Goal: Book appointment/travel/reservation

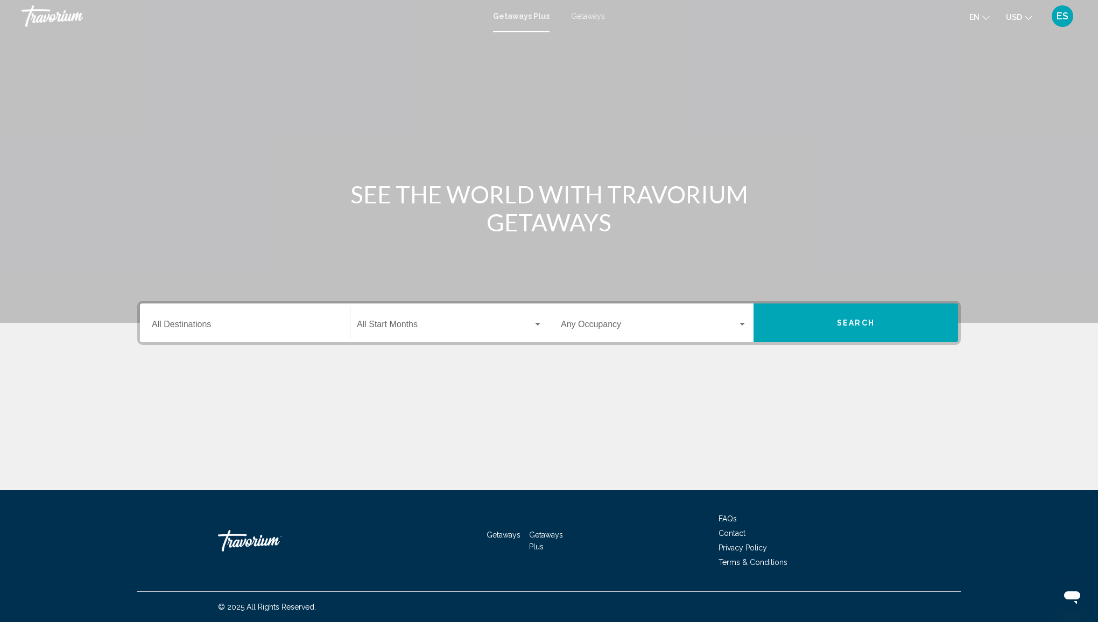
click at [594, 16] on span "Getaways" at bounding box center [588, 16] width 34 height 9
click at [237, 316] on div "Destination All Destinations" at bounding box center [245, 323] width 186 height 34
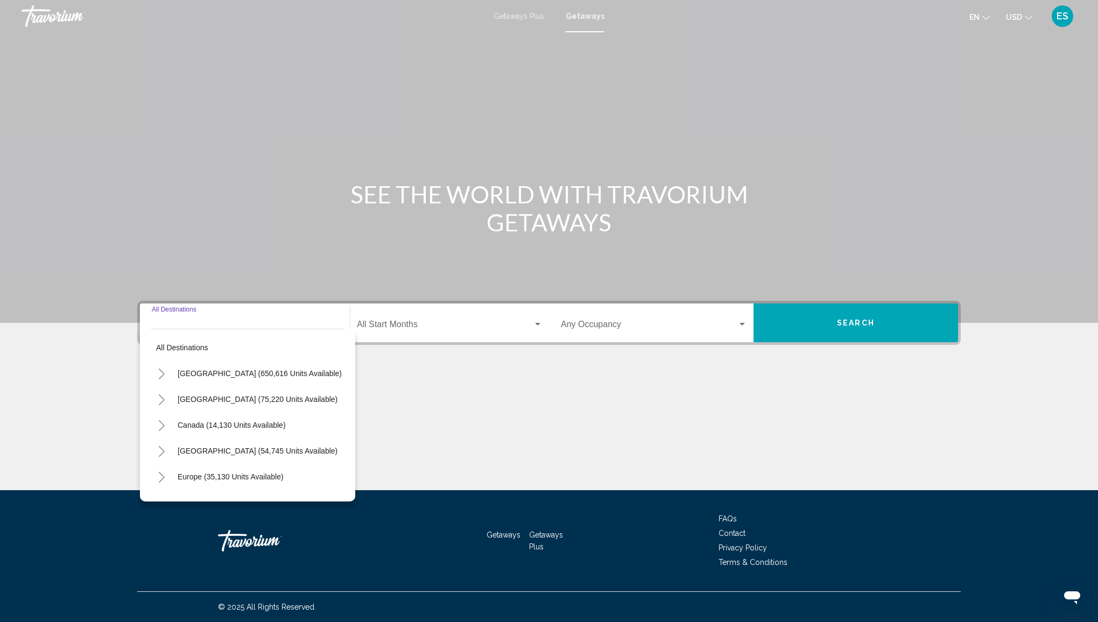
click at [231, 369] on span "United States (650,616 units available)" at bounding box center [260, 373] width 164 height 9
type input "**********"
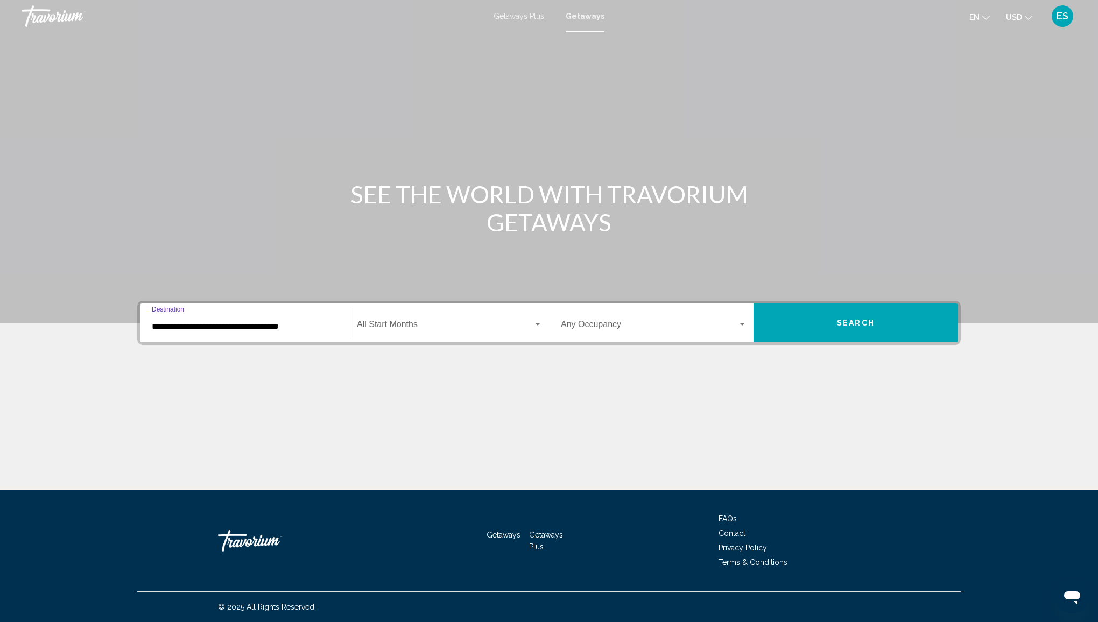
click at [511, 329] on span "Search widget" at bounding box center [445, 327] width 176 height 10
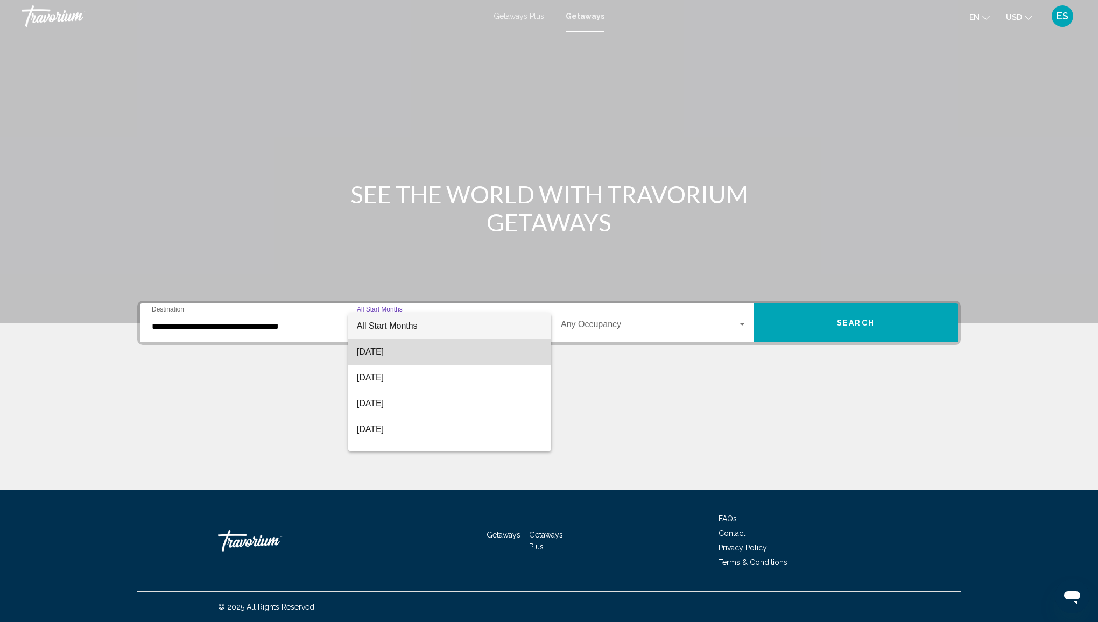
click at [450, 356] on span "August 2025" at bounding box center [450, 352] width 186 height 26
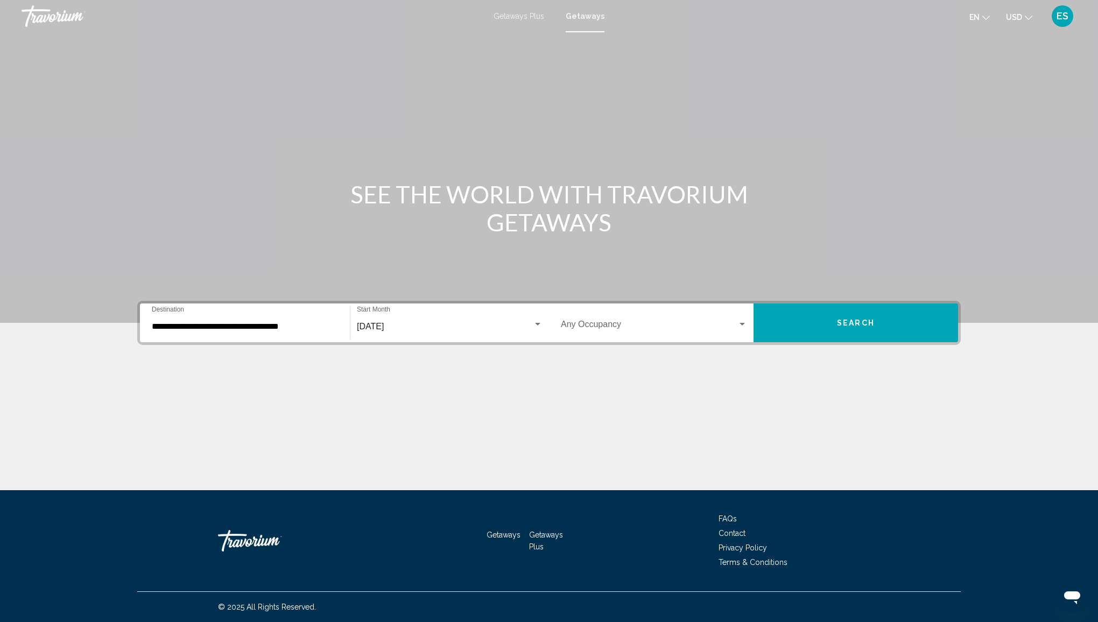
click at [634, 334] on div "Occupancy Any Occupancy" at bounding box center [654, 323] width 186 height 34
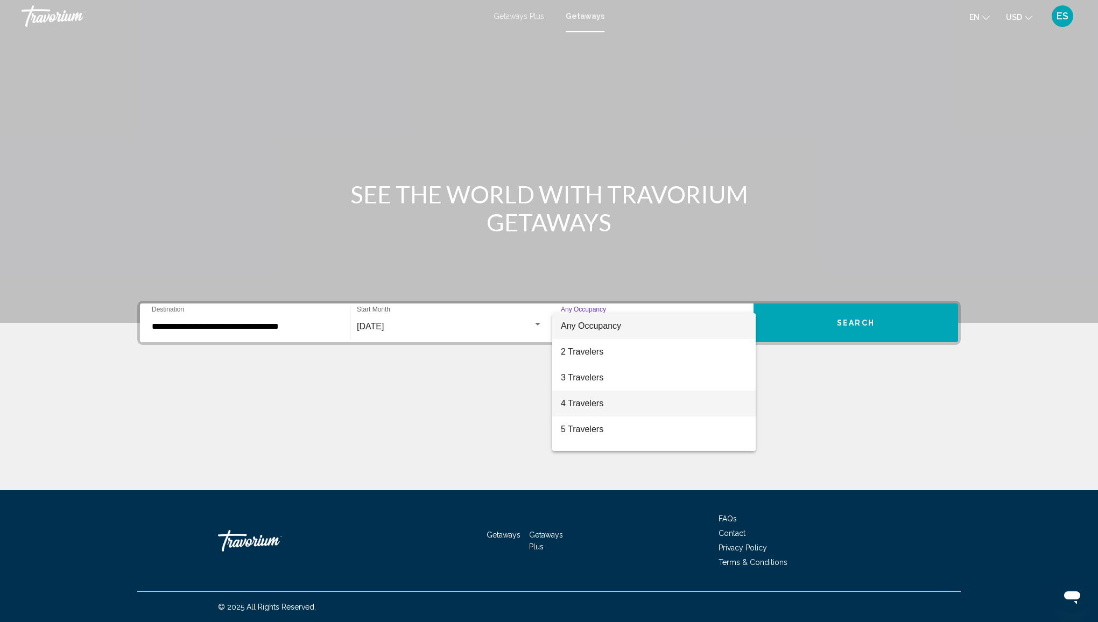
drag, startPoint x: 594, startPoint y: 397, endPoint x: 609, endPoint y: 381, distance: 21.3
click at [593, 397] on span "4 Travelers" at bounding box center [654, 404] width 186 height 26
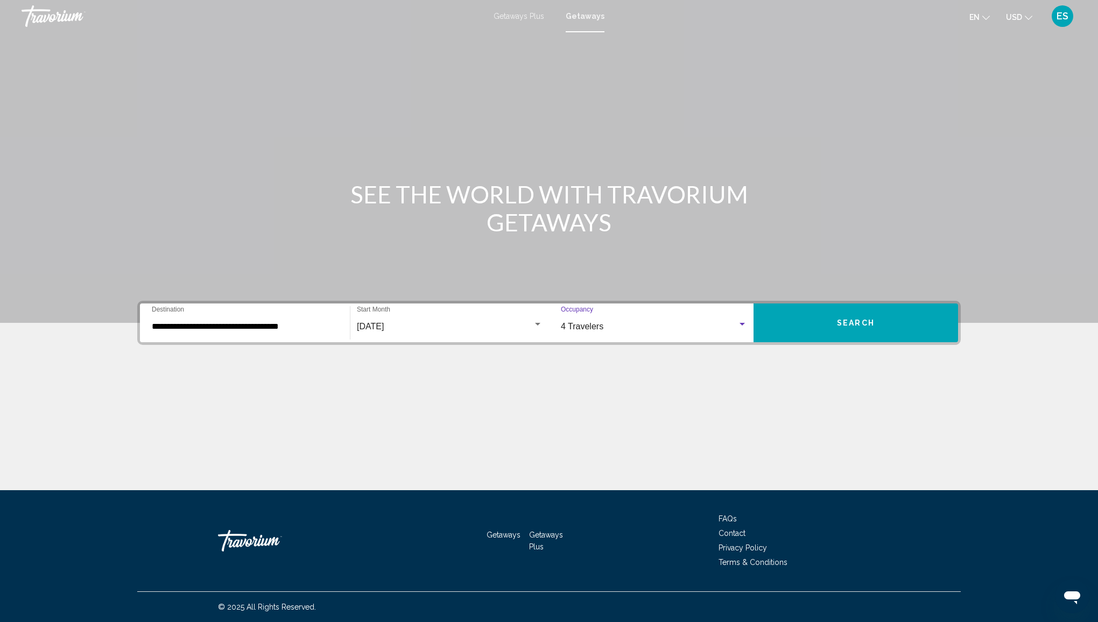
click at [837, 320] on span "Search" at bounding box center [856, 323] width 38 height 9
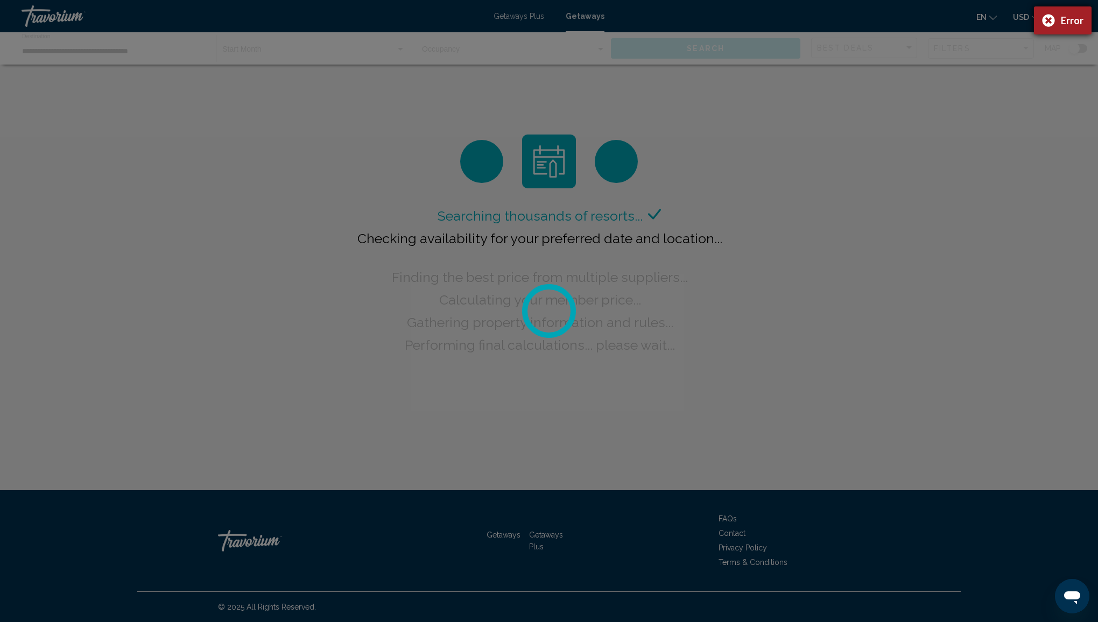
click at [1053, 19] on div "Error" at bounding box center [1062, 20] width 58 height 28
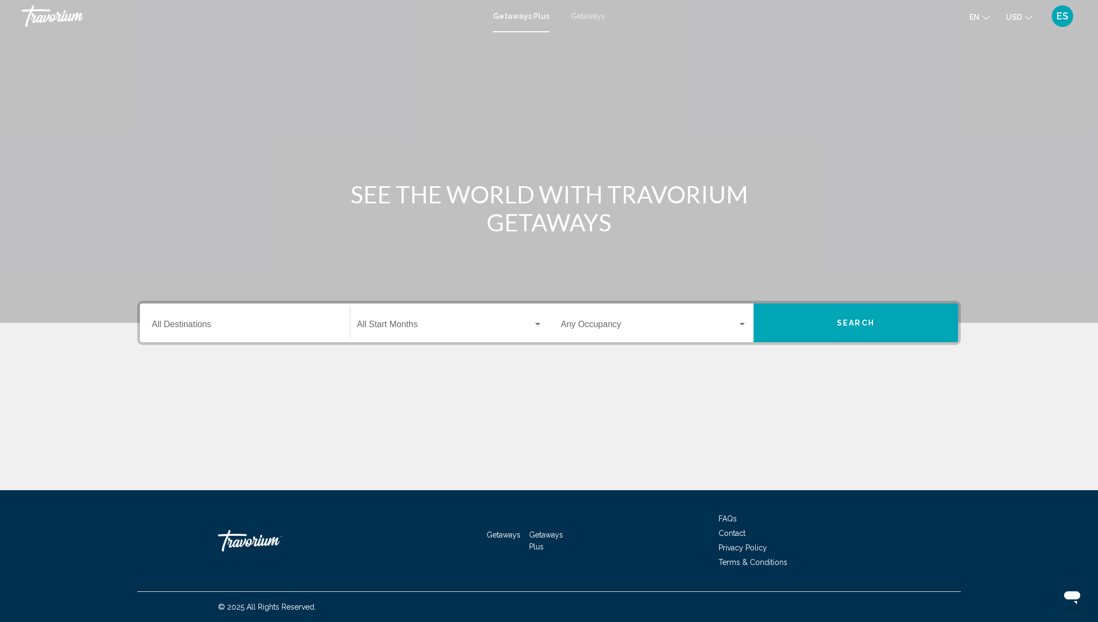
click at [160, 318] on div "Destination All Destinations" at bounding box center [245, 323] width 186 height 34
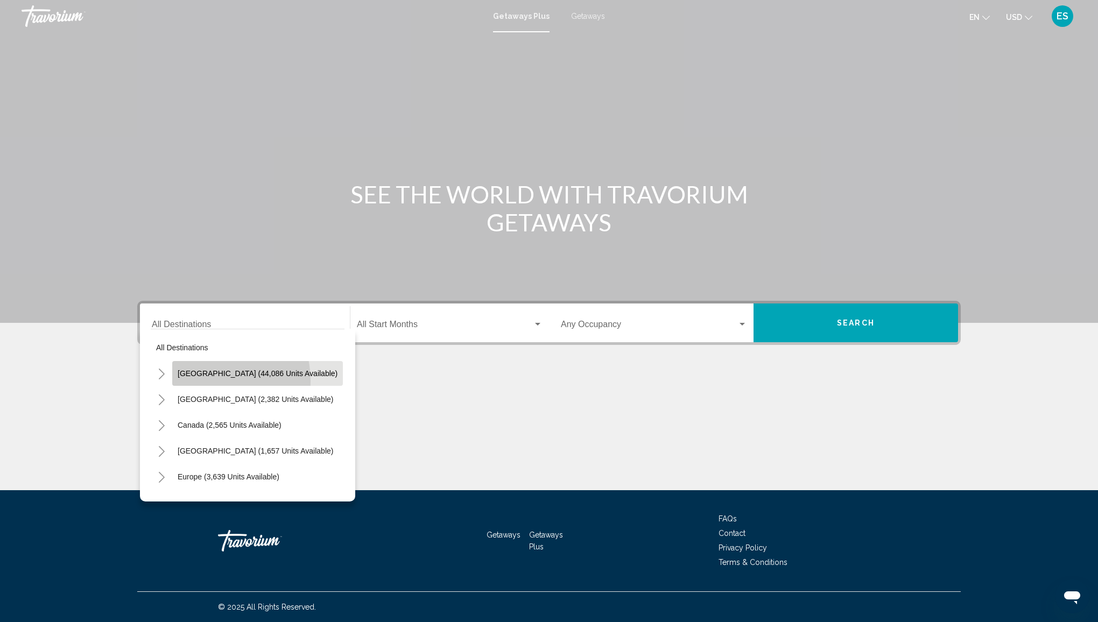
click at [197, 381] on button "United States (44,086 units available)" at bounding box center [257, 373] width 171 height 25
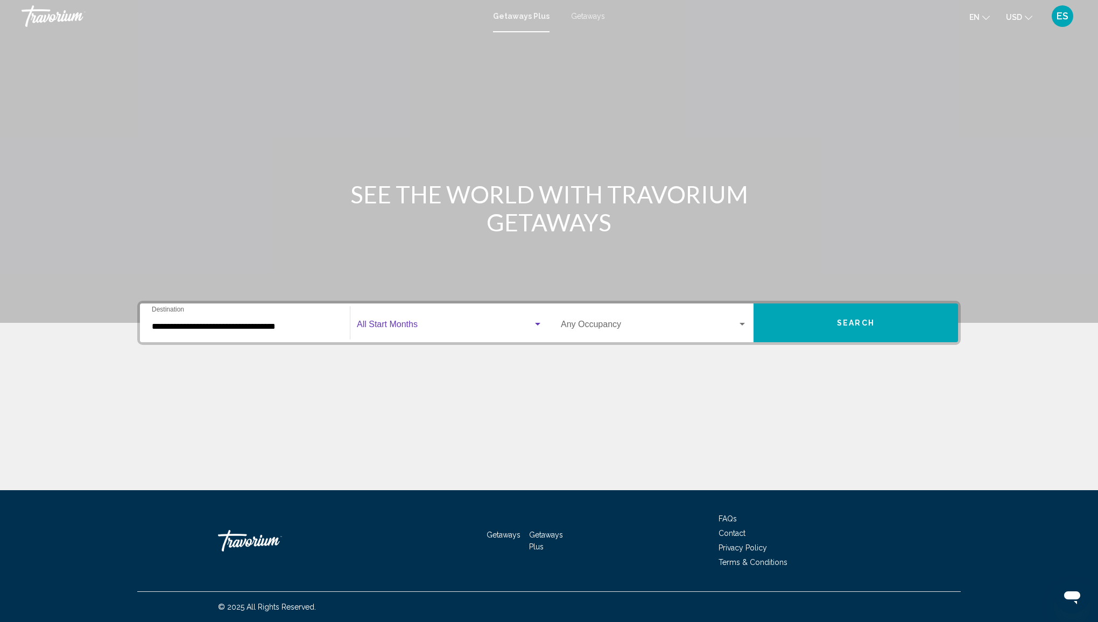
click at [429, 327] on span "Search widget" at bounding box center [445, 327] width 176 height 10
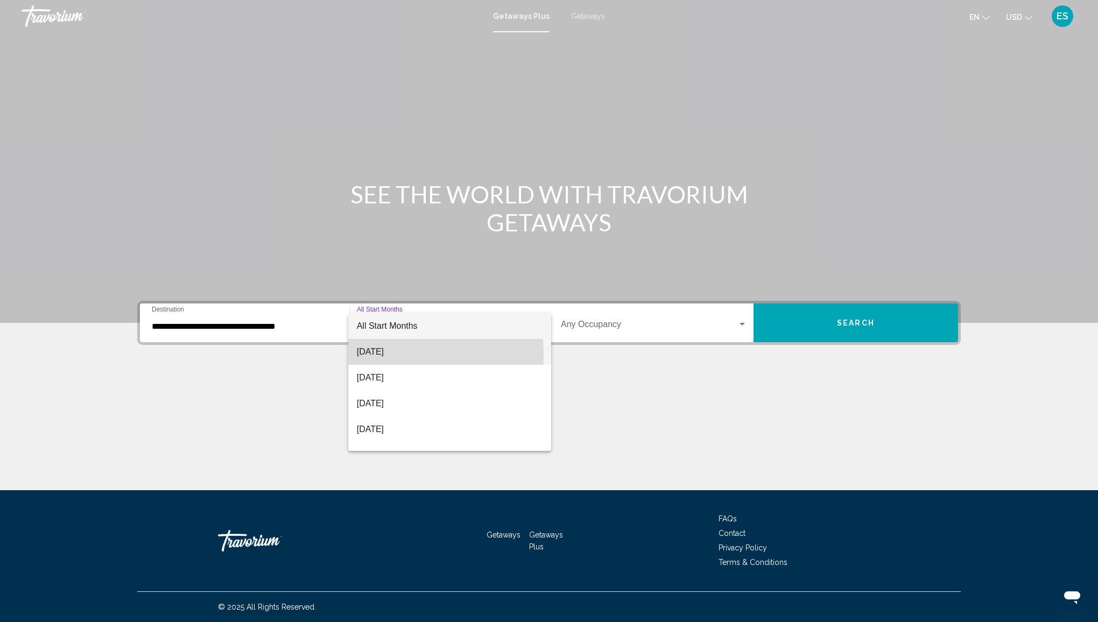
click at [387, 355] on span "[DATE]" at bounding box center [450, 352] width 186 height 26
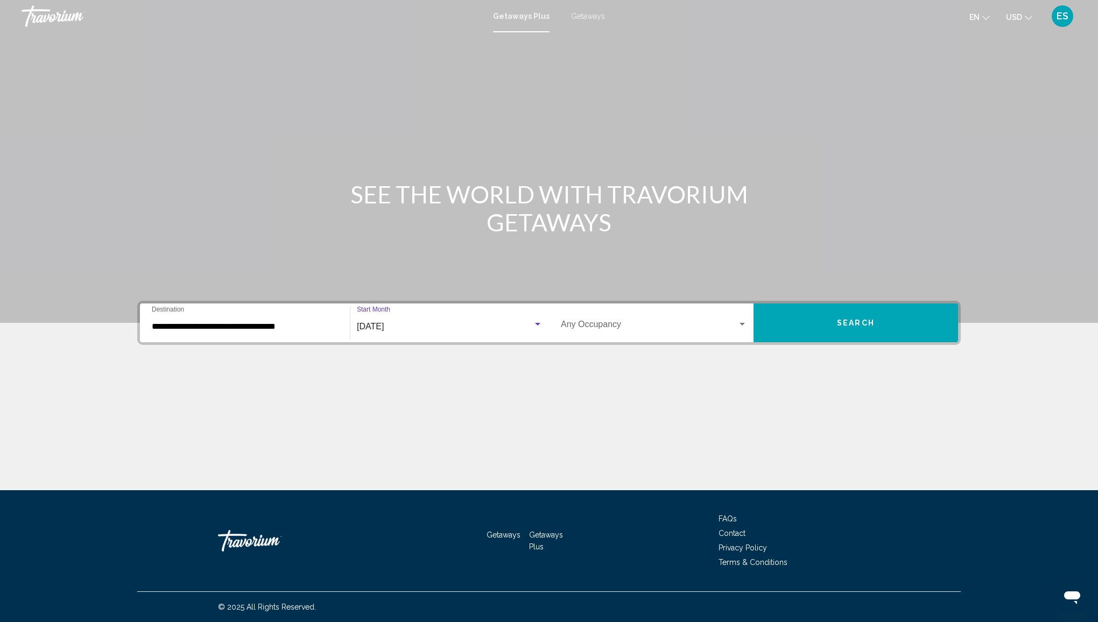
click at [618, 322] on span "Search widget" at bounding box center [649, 327] width 176 height 10
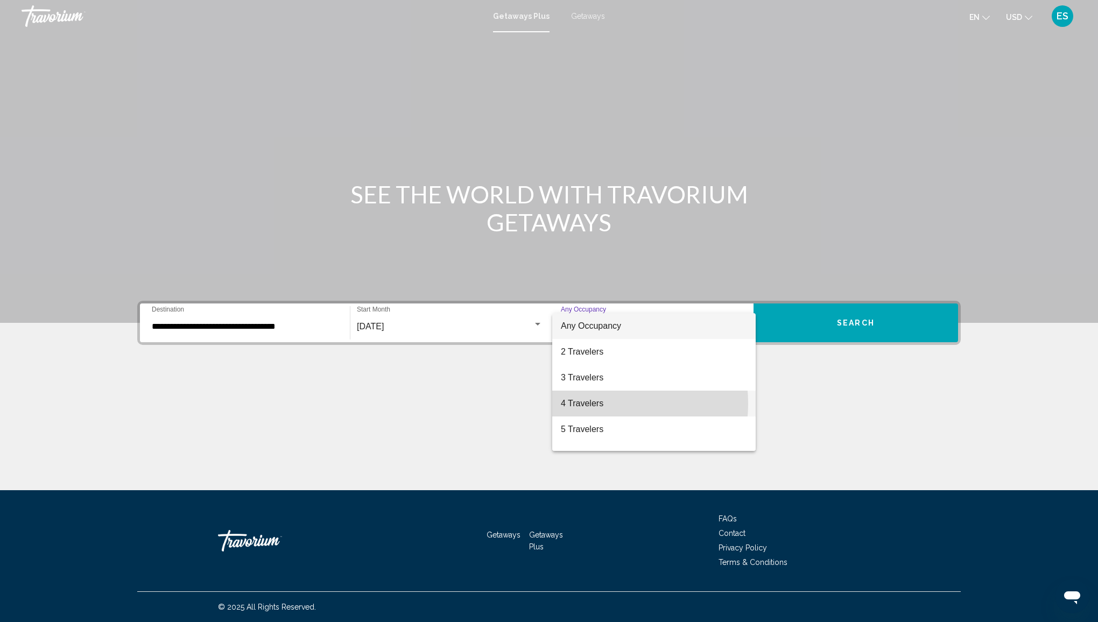
drag, startPoint x: 589, startPoint y: 403, endPoint x: 542, endPoint y: 399, distance: 47.1
click at [587, 405] on span "4 Travelers" at bounding box center [654, 404] width 186 height 26
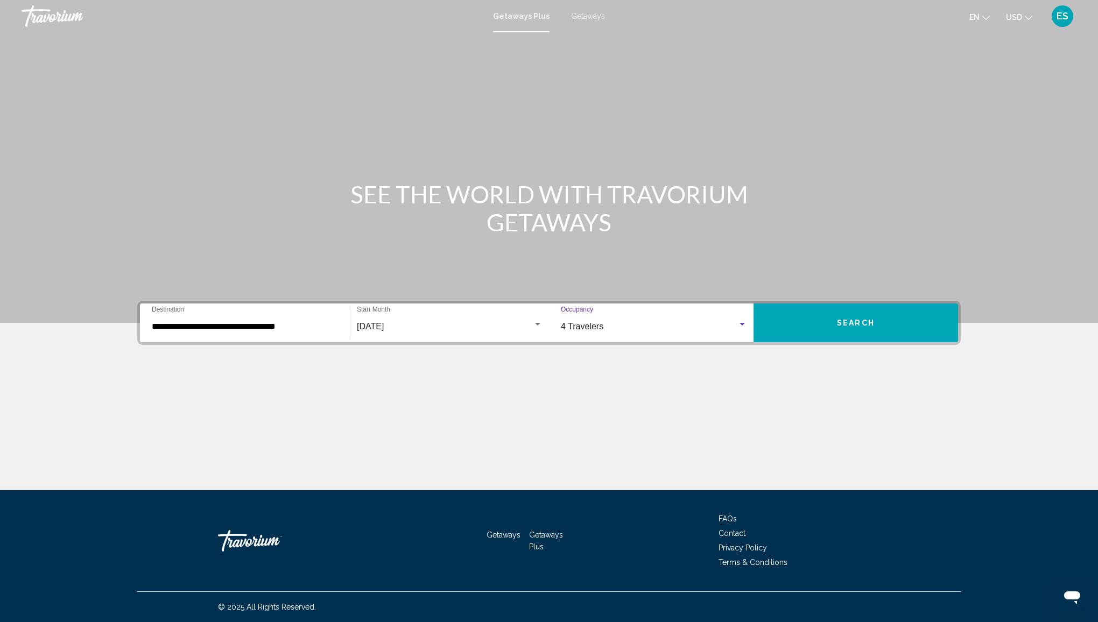
click at [242, 320] on div "**********" at bounding box center [245, 323] width 186 height 34
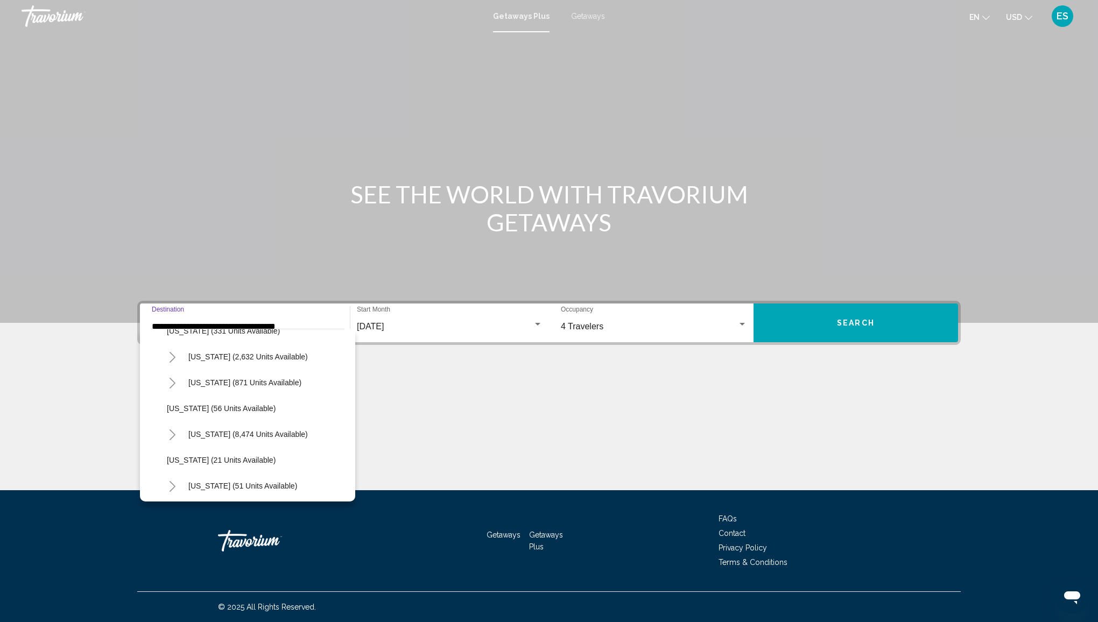
scroll to position [108, 0]
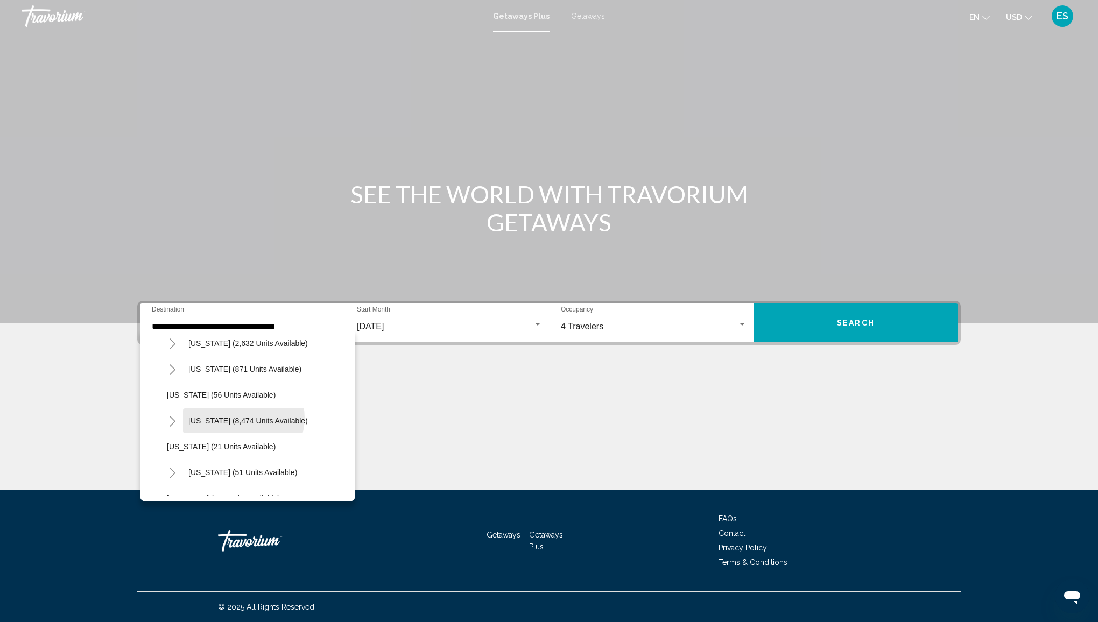
click at [242, 419] on span "[US_STATE] (8,474 units available)" at bounding box center [247, 420] width 119 height 9
type input "**********"
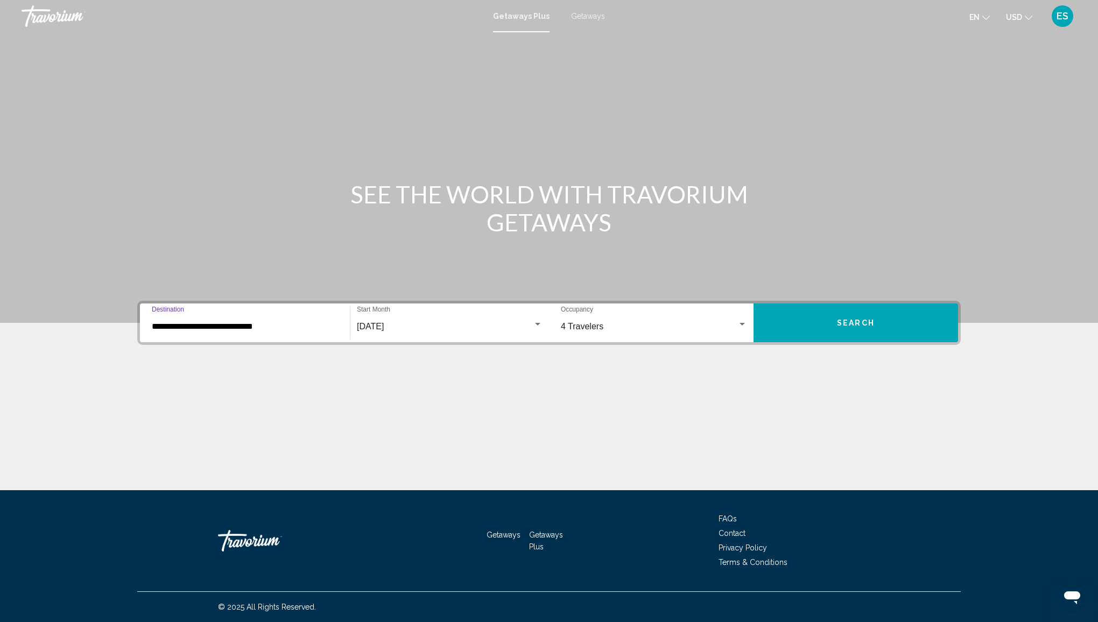
click at [865, 321] on span "Search" at bounding box center [856, 323] width 38 height 9
click at [150, 320] on div "Destination All Destinations" at bounding box center [244, 323] width 199 height 34
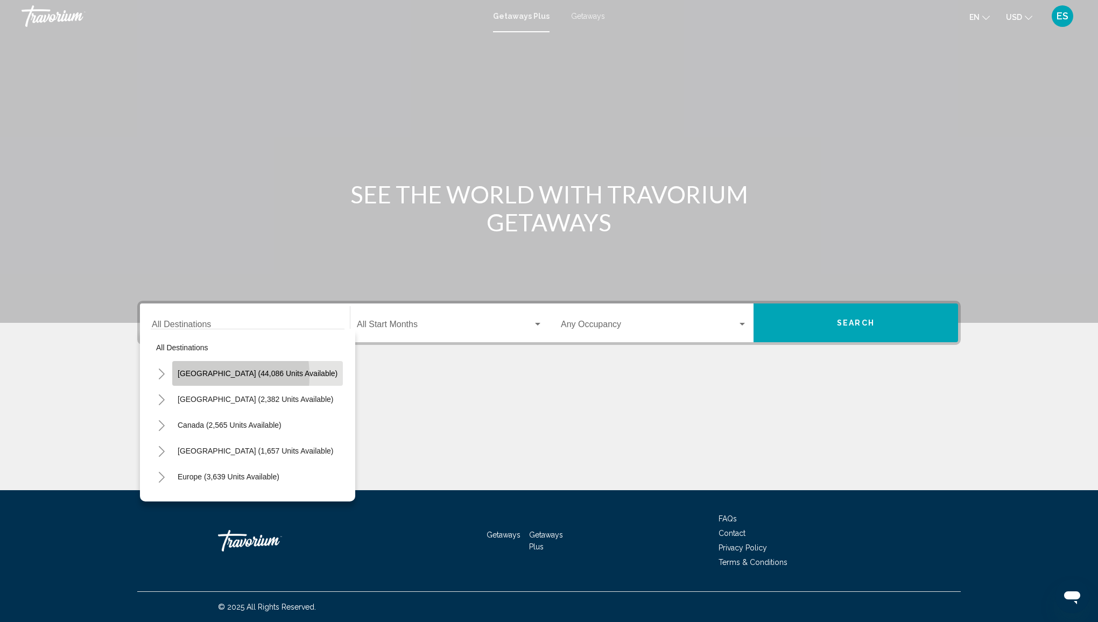
click at [196, 376] on span "United States (44,086 units available)" at bounding box center [258, 373] width 160 height 9
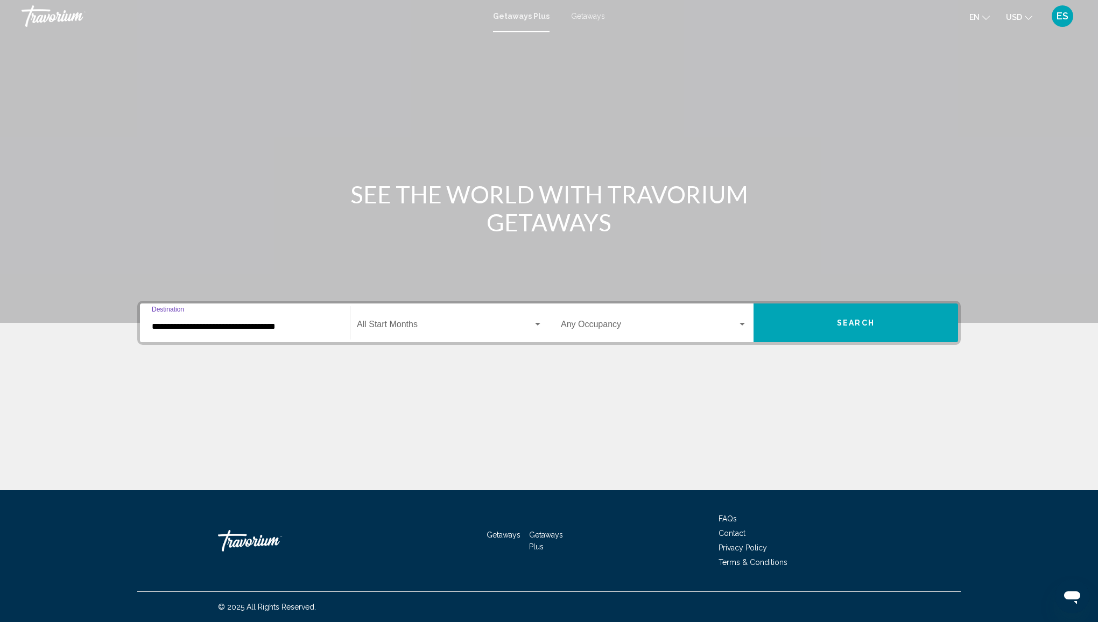
click at [215, 325] on input "**********" at bounding box center [245, 327] width 186 height 10
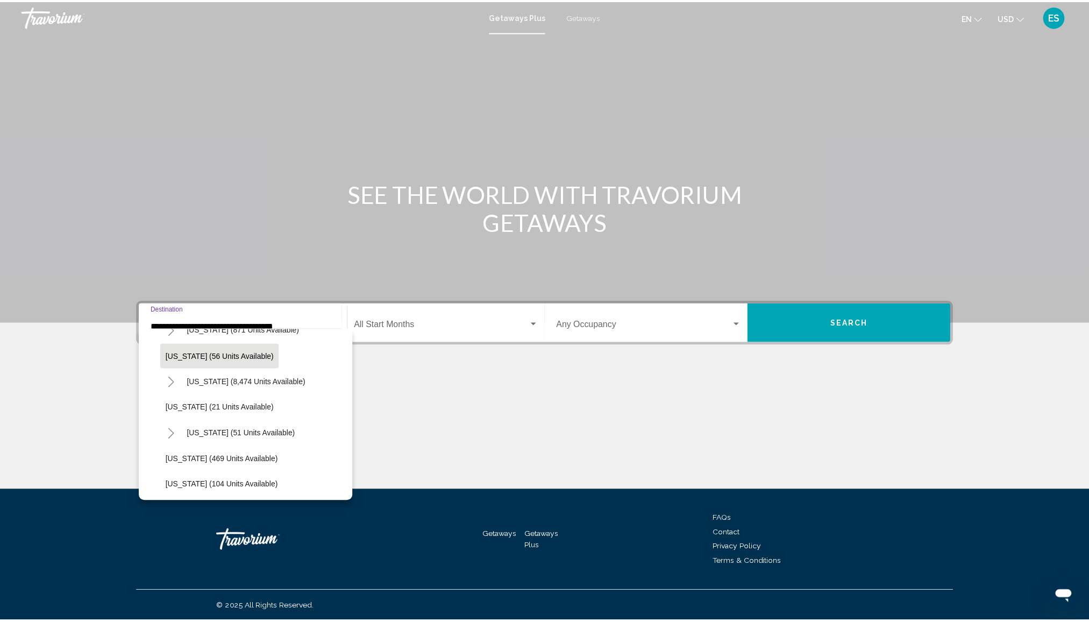
scroll to position [161, 0]
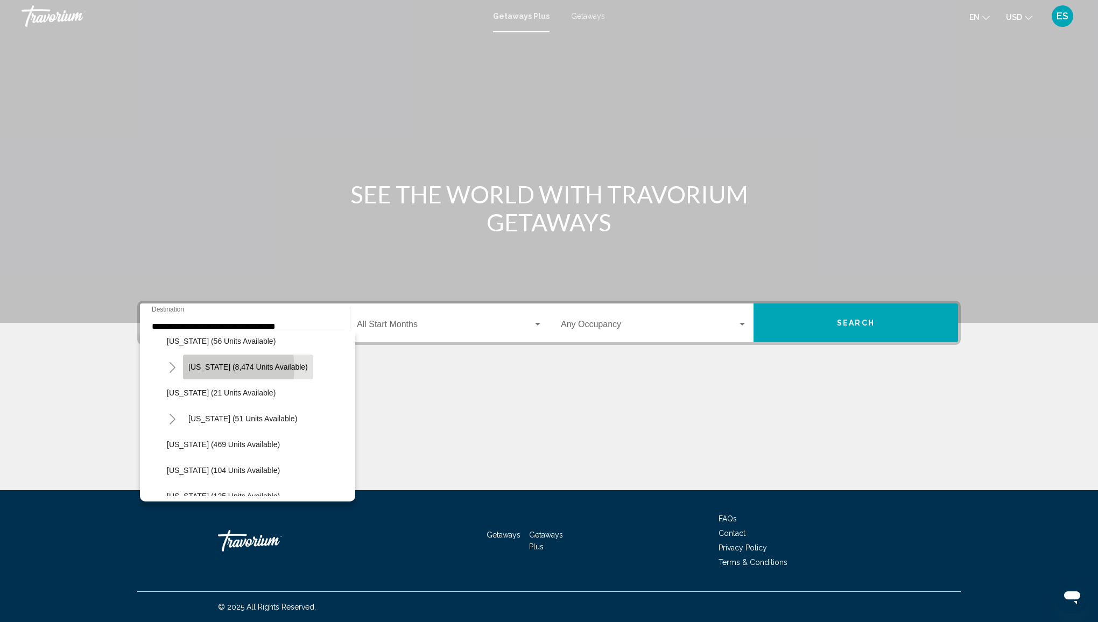
click at [209, 368] on span "Florida (8,474 units available)" at bounding box center [247, 367] width 119 height 9
type input "**********"
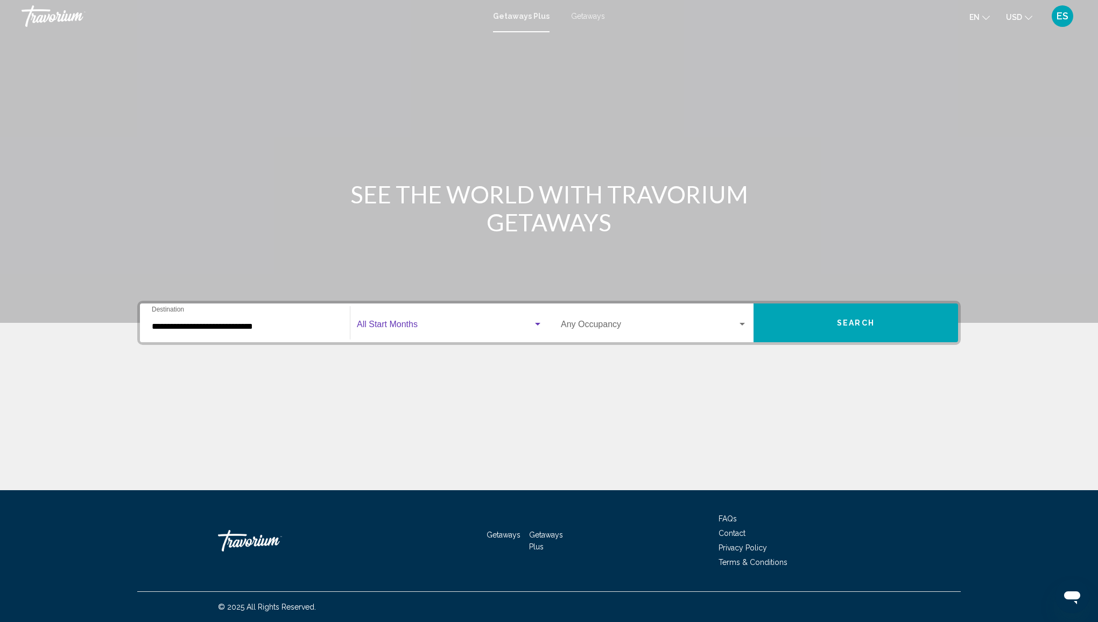
click at [366, 327] on span "Search widget" at bounding box center [445, 327] width 176 height 10
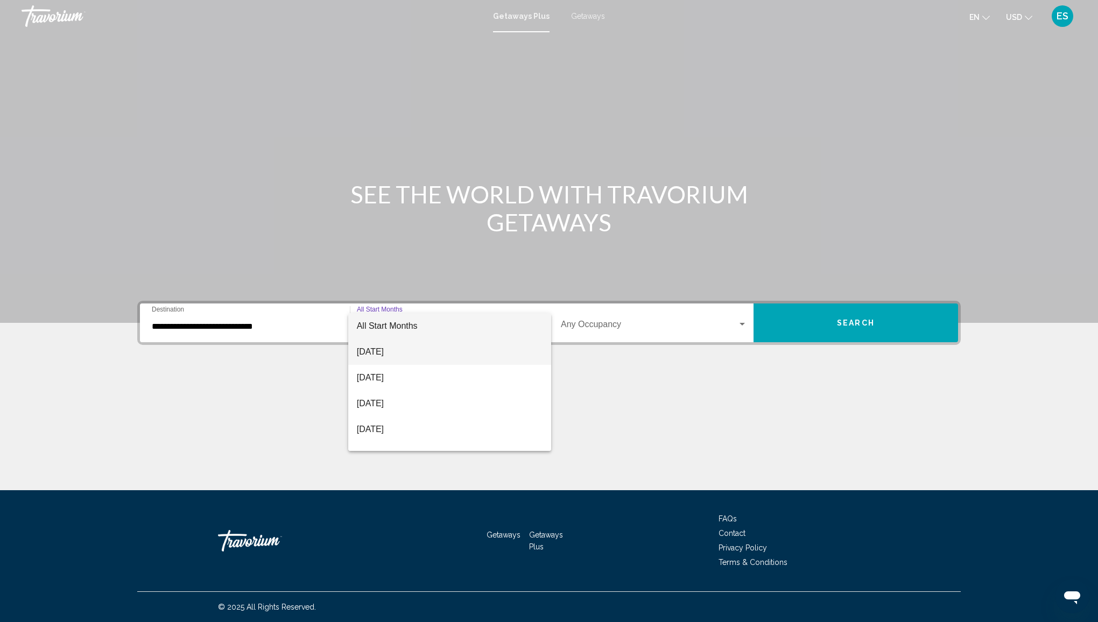
click at [383, 352] on span "August 2025" at bounding box center [450, 352] width 186 height 26
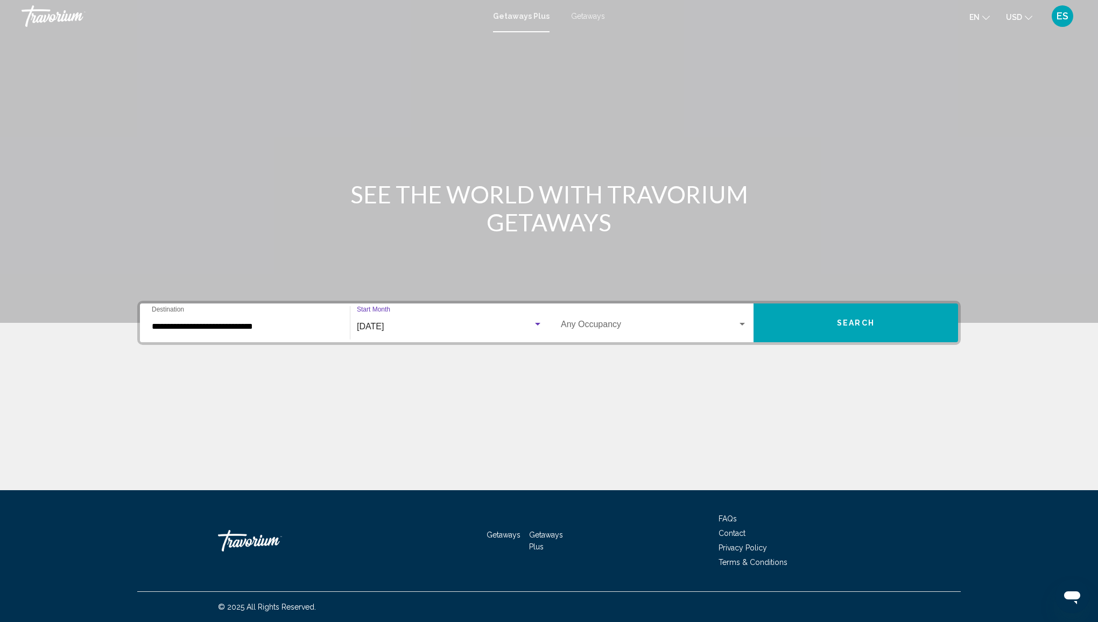
click at [577, 325] on span "Search widget" at bounding box center [649, 327] width 176 height 10
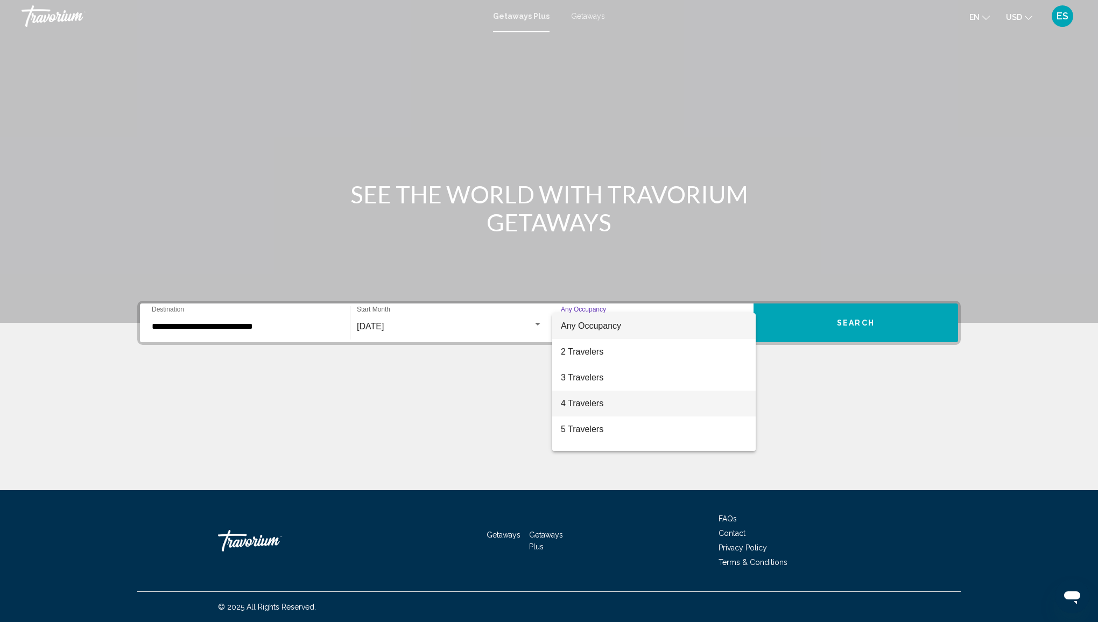
click at [574, 404] on span "4 Travelers" at bounding box center [654, 404] width 186 height 26
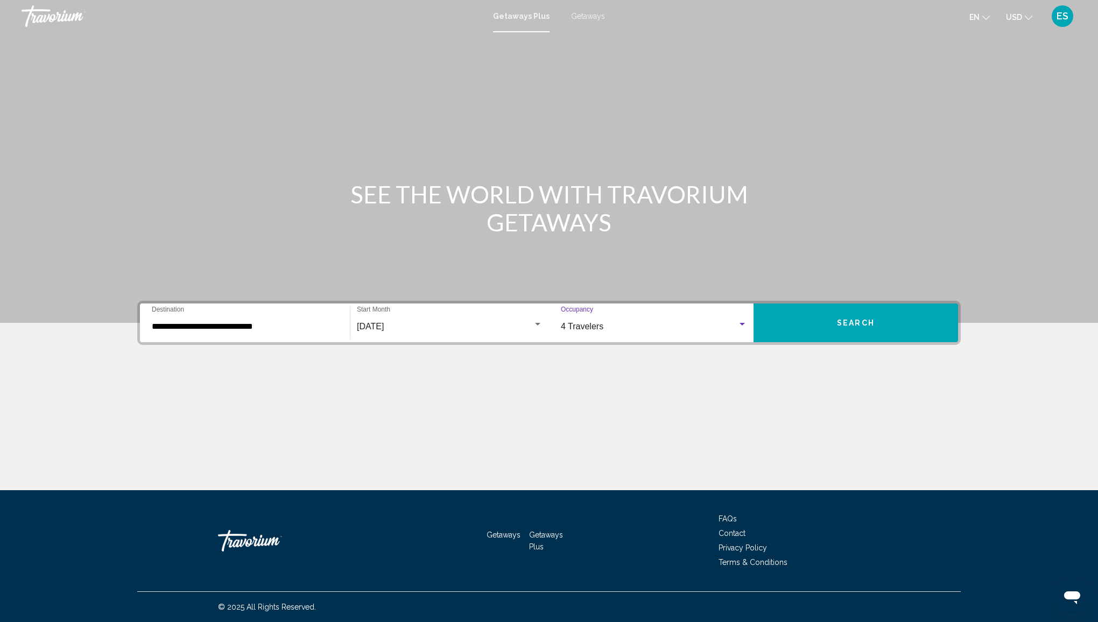
click at [809, 327] on button "Search" at bounding box center [855, 322] width 204 height 39
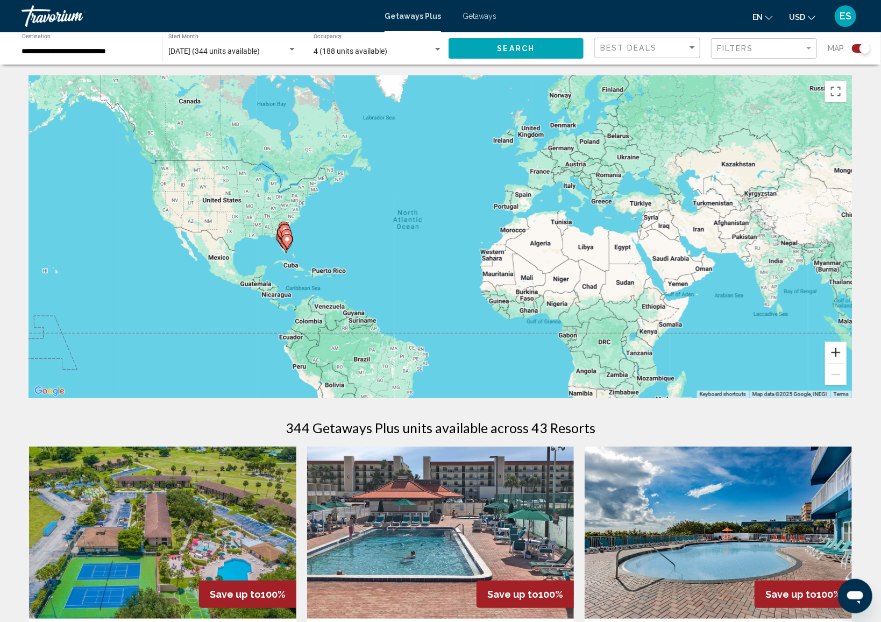
click at [833, 358] on button "Zoom in" at bounding box center [836, 353] width 22 height 22
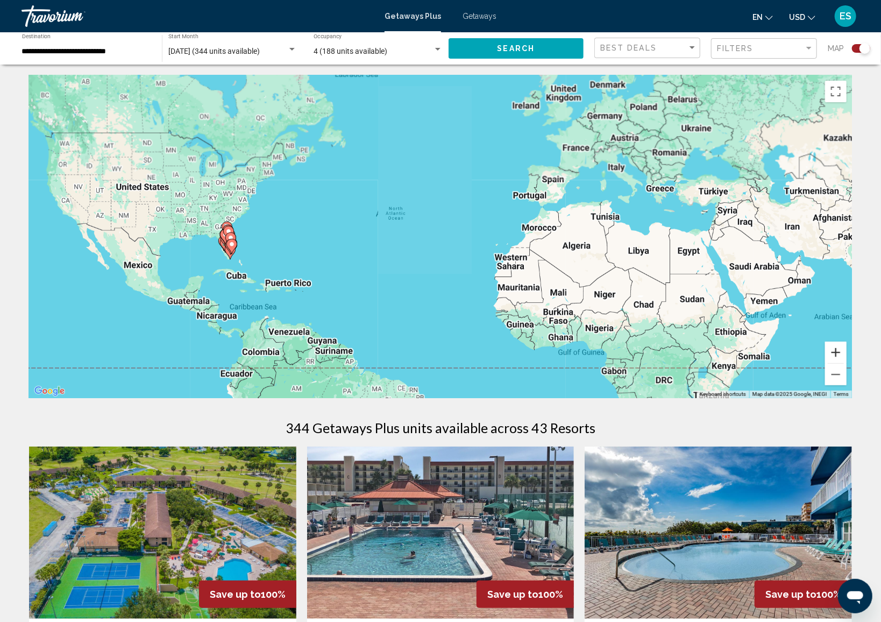
click at [833, 358] on button "Zoom in" at bounding box center [836, 353] width 22 height 22
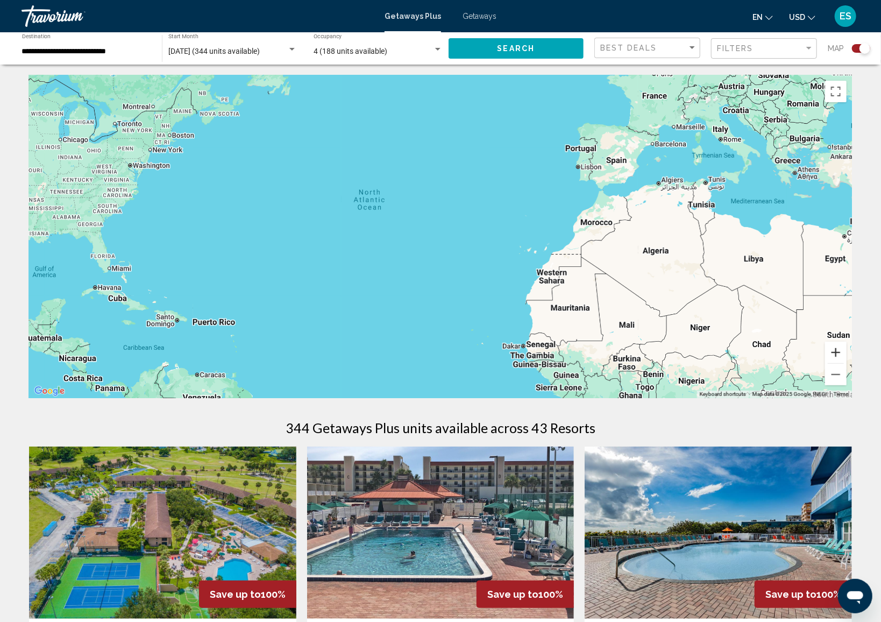
click at [833, 358] on button "Zoom in" at bounding box center [836, 353] width 22 height 22
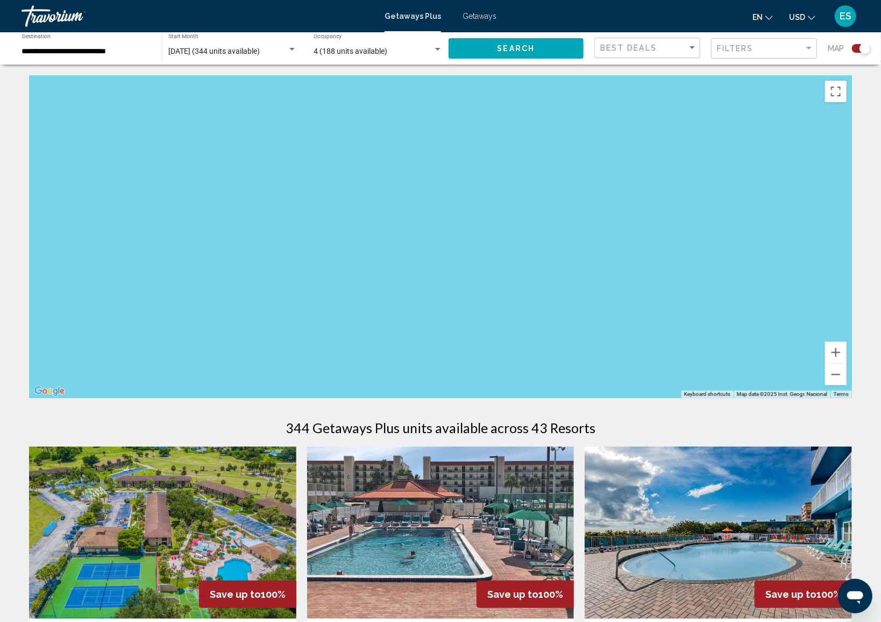
drag, startPoint x: 447, startPoint y: 237, endPoint x: 762, endPoint y: 281, distance: 317.8
click at [775, 281] on div "Main content" at bounding box center [440, 236] width 823 height 323
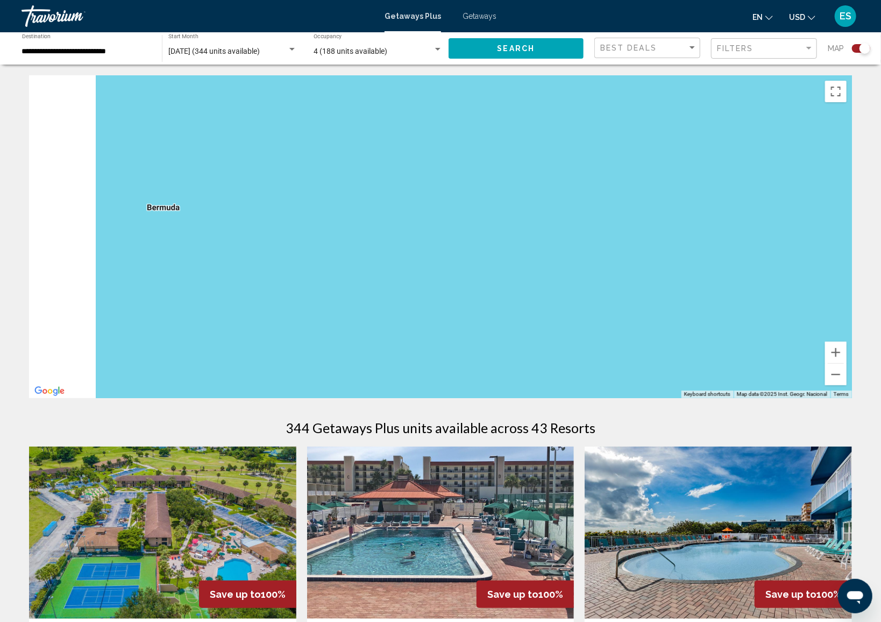
drag, startPoint x: 325, startPoint y: 269, endPoint x: 661, endPoint y: 231, distance: 337.3
click at [660, 233] on div "Main content" at bounding box center [440, 236] width 823 height 323
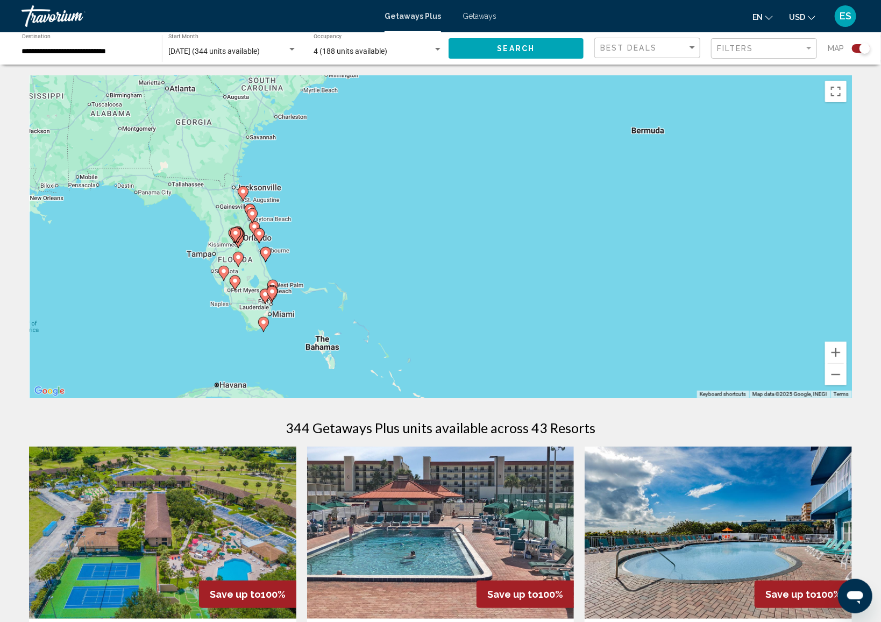
drag, startPoint x: 268, startPoint y: 333, endPoint x: 364, endPoint y: 302, distance: 100.6
click at [364, 302] on div "To activate drag with keyboard, press Alt + Enter. Once in keyboard drag state,…" at bounding box center [440, 236] width 823 height 323
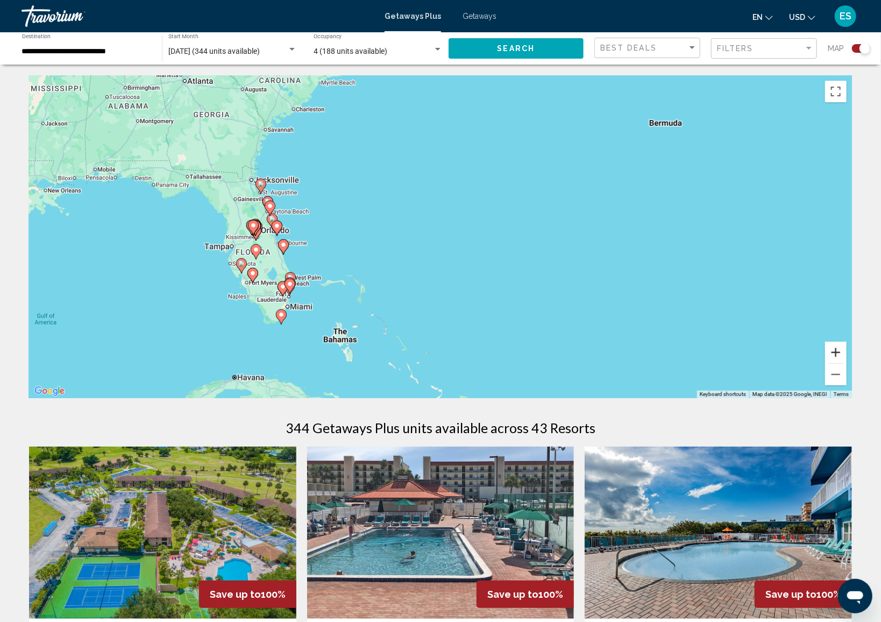
click at [833, 353] on button "Zoom in" at bounding box center [836, 353] width 22 height 22
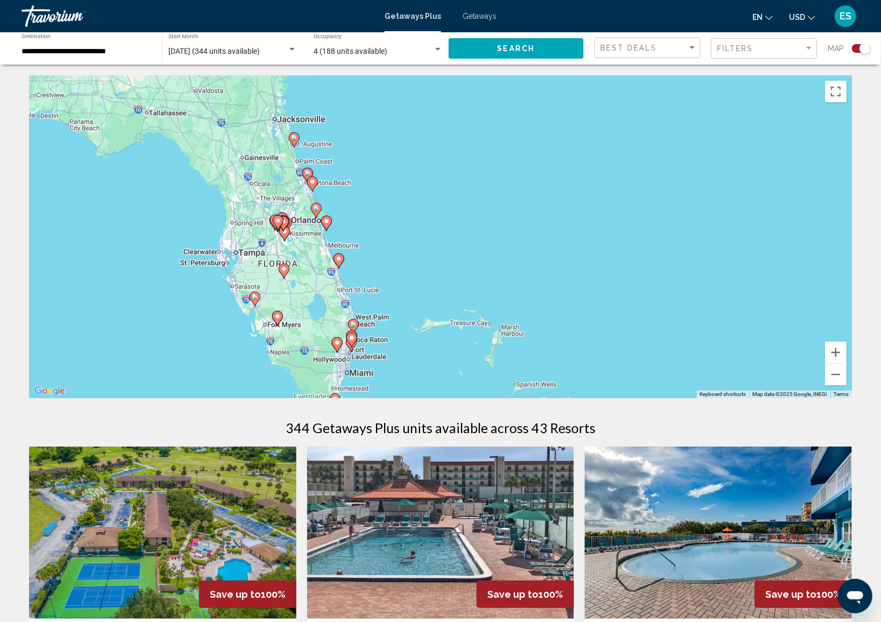
drag, startPoint x: 268, startPoint y: 271, endPoint x: 469, endPoint y: 270, distance: 200.7
click at [469, 270] on div "To activate drag with keyboard, press Alt + Enter. Once in keyboard drag state,…" at bounding box center [440, 236] width 823 height 323
click at [831, 355] on button "Zoom in" at bounding box center [836, 353] width 22 height 22
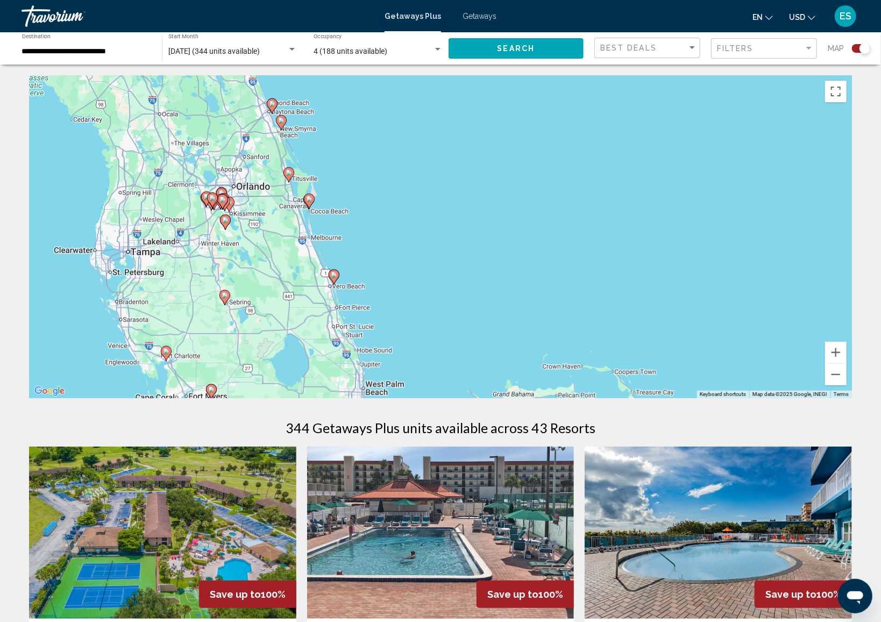
drag, startPoint x: 384, startPoint y: 299, endPoint x: 438, endPoint y: 293, distance: 54.1
click at [438, 293] on div "To activate drag with keyboard, press Alt + Enter. Once in keyboard drag state,…" at bounding box center [440, 236] width 823 height 323
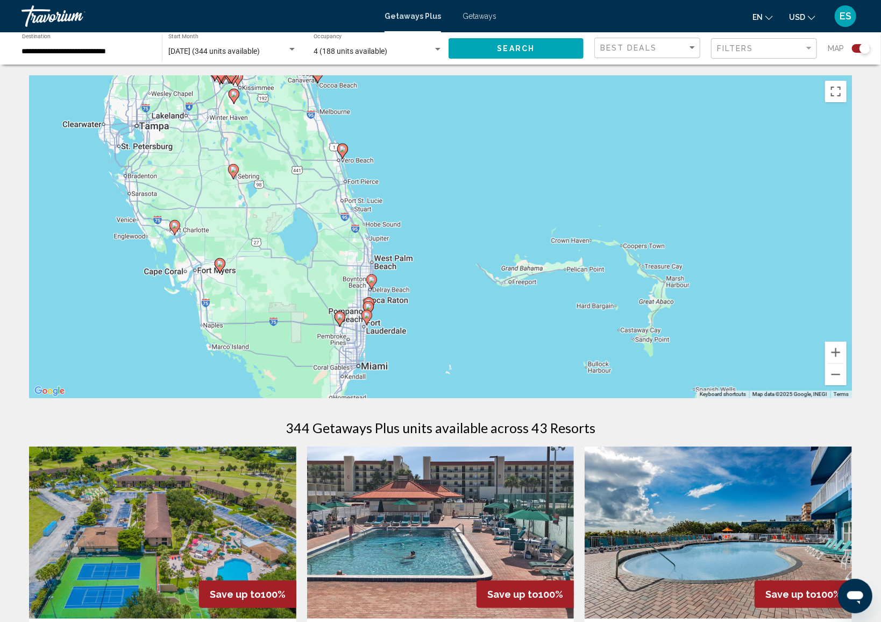
drag, startPoint x: 404, startPoint y: 355, endPoint x: 415, endPoint y: 224, distance: 131.2
click at [415, 224] on div "To activate drag with keyboard, press Alt + Enter. Once in keyboard drag state,…" at bounding box center [440, 236] width 823 height 323
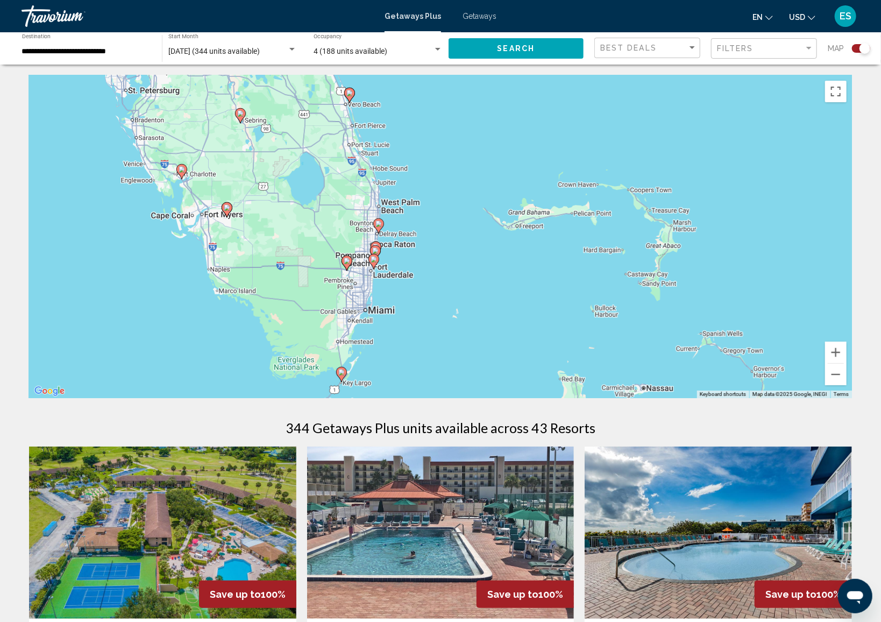
drag, startPoint x: 405, startPoint y: 357, endPoint x: 413, endPoint y: 305, distance: 52.8
click at [413, 305] on div "To activate drag with keyboard, press Alt + Enter. Once in keyboard drag state,…" at bounding box center [440, 236] width 823 height 323
drag, startPoint x: 833, startPoint y: 353, endPoint x: 820, endPoint y: 353, distance: 12.4
click at [831, 352] on button "Zoom in" at bounding box center [836, 353] width 22 height 22
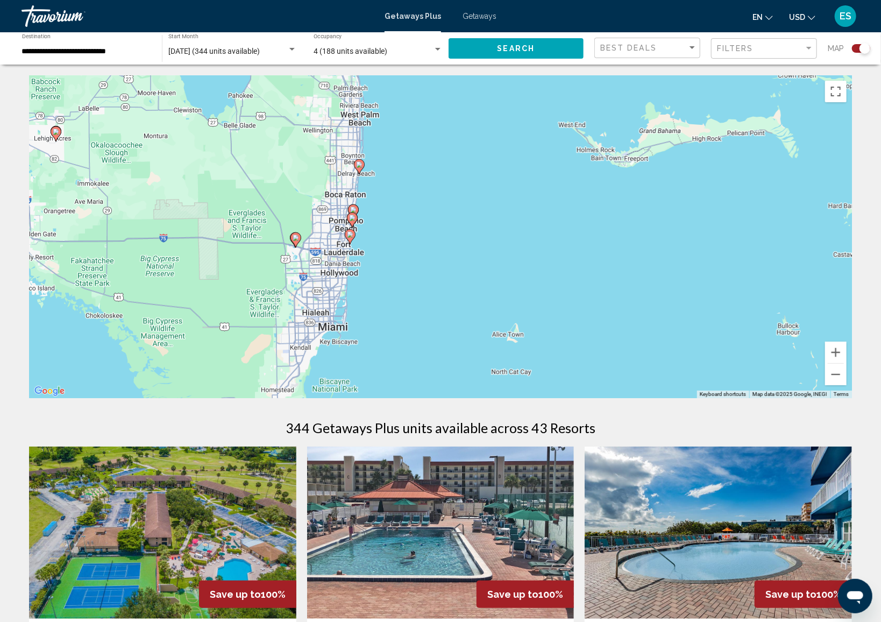
drag, startPoint x: 545, startPoint y: 307, endPoint x: 570, endPoint y: 272, distance: 43.3
click at [570, 272] on div "To activate drag with keyboard, press Alt + Enter. Once in keyboard drag state,…" at bounding box center [440, 236] width 823 height 323
click at [838, 351] on button "Zoom in" at bounding box center [836, 353] width 22 height 22
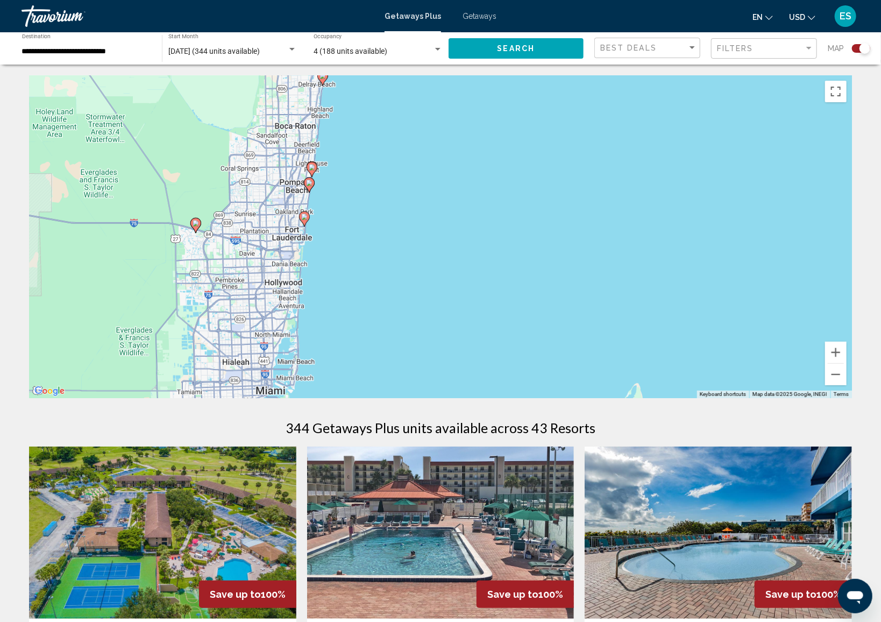
drag, startPoint x: 403, startPoint y: 296, endPoint x: 450, endPoint y: 269, distance: 54.0
click at [450, 269] on div "To activate drag with keyboard, press Alt + Enter. Once in keyboard drag state,…" at bounding box center [440, 236] width 823 height 323
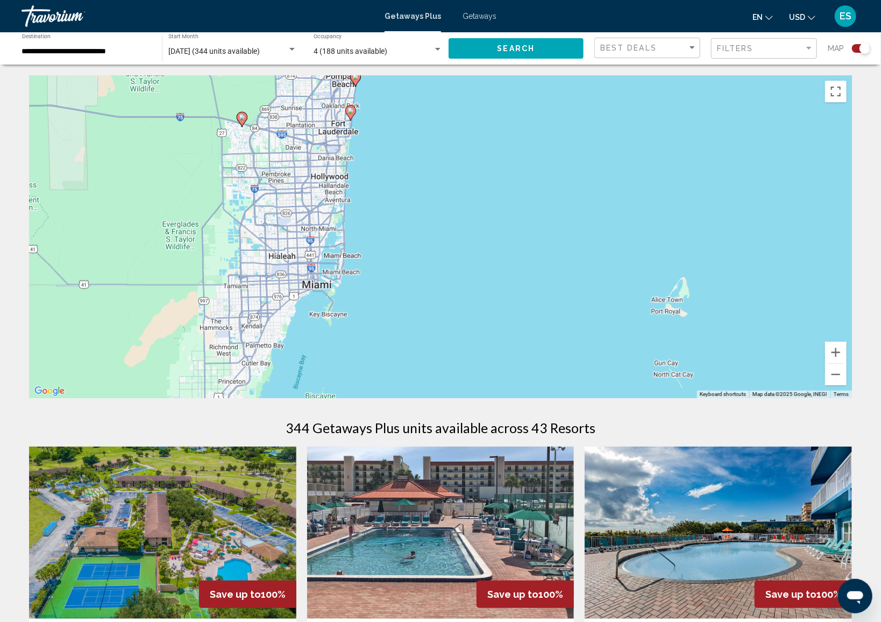
drag, startPoint x: 416, startPoint y: 320, endPoint x: 464, endPoint y: 213, distance: 117.1
click at [464, 213] on div "To activate drag with keyboard, press Alt + Enter. Once in keyboard drag state,…" at bounding box center [440, 236] width 823 height 323
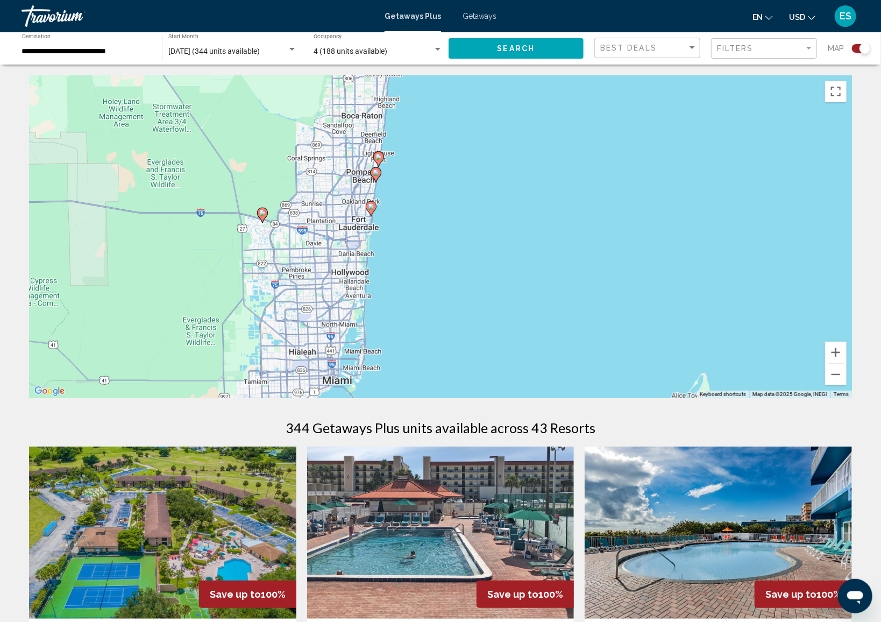
drag, startPoint x: 405, startPoint y: 279, endPoint x: 424, endPoint y: 377, distance: 100.4
click at [424, 377] on div "To activate drag with keyboard, press Alt + Enter. Once in keyboard drag state,…" at bounding box center [440, 236] width 823 height 323
click at [370, 210] on icon "Main content" at bounding box center [371, 209] width 10 height 14
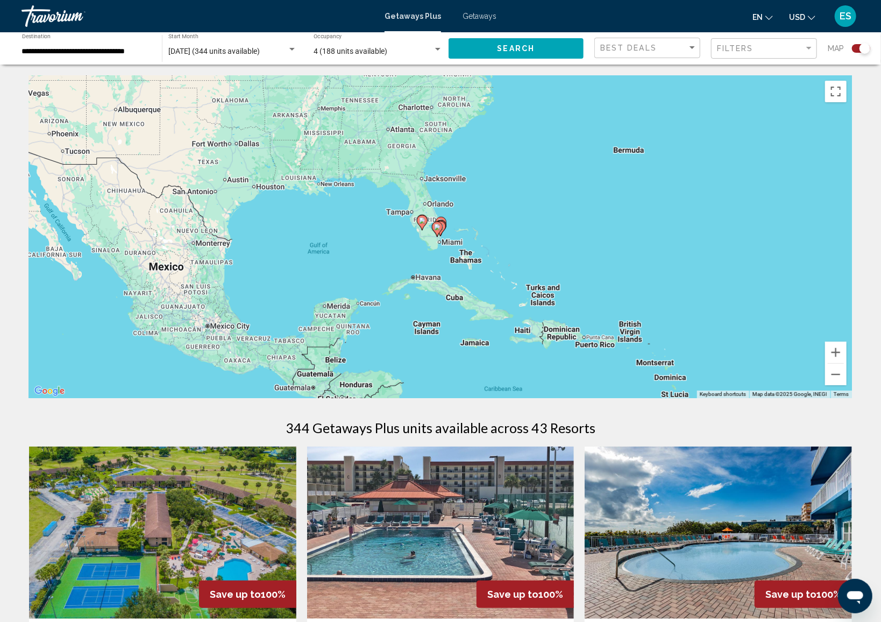
click at [442, 229] on icon "Main content" at bounding box center [437, 229] width 11 height 15
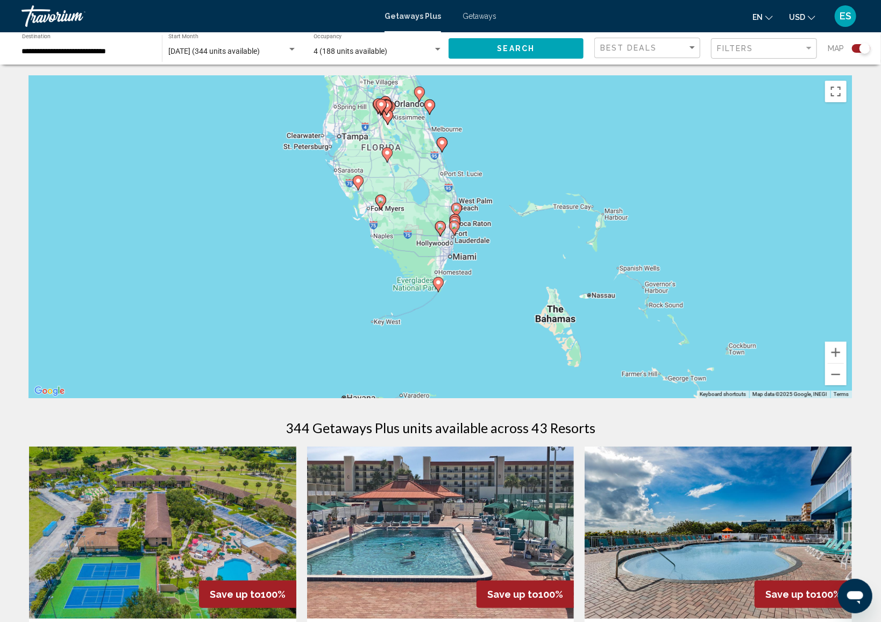
click at [456, 210] on image "Main content" at bounding box center [457, 208] width 6 height 6
type input "**********"
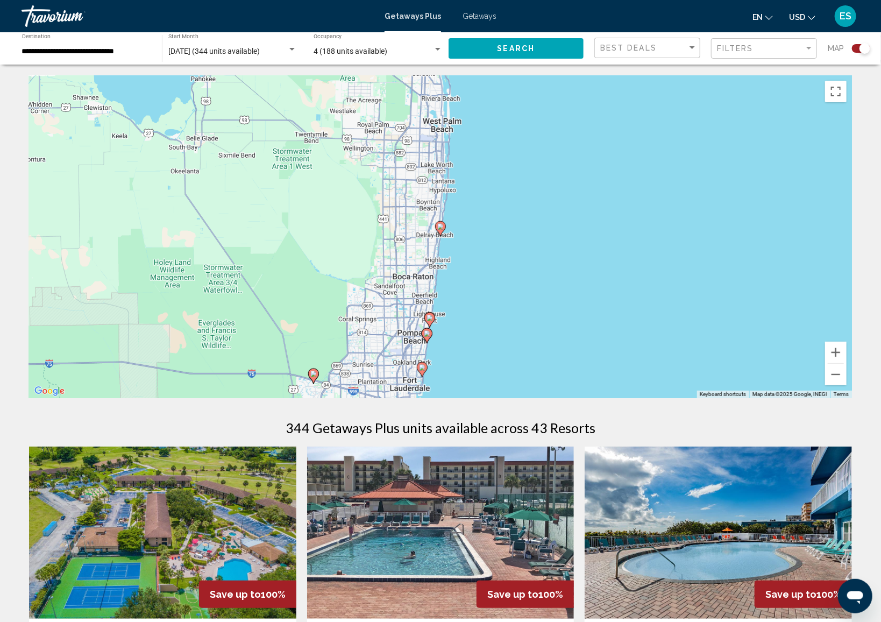
click at [440, 228] on image "Main content" at bounding box center [440, 226] width 6 height 6
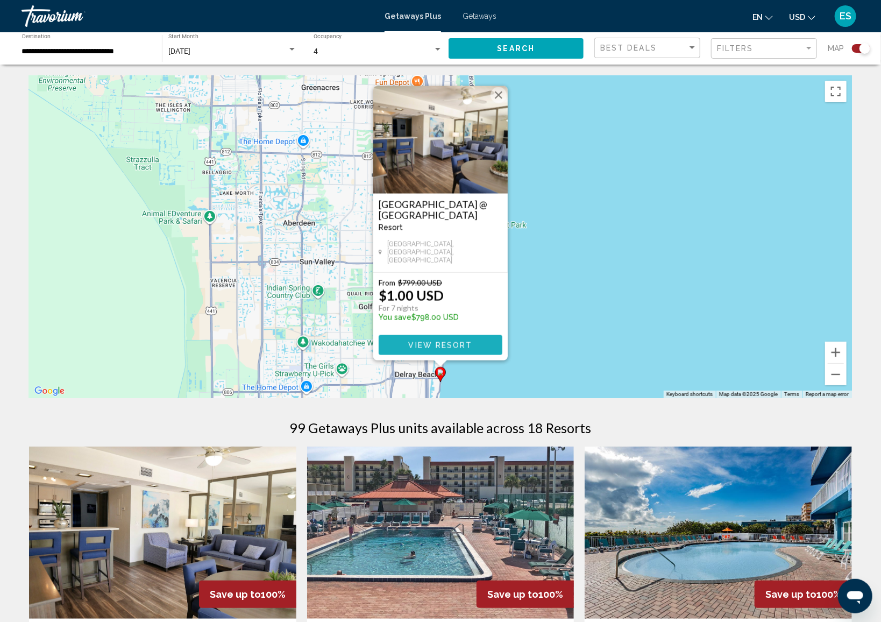
click at [467, 342] on span "View Resort" at bounding box center [440, 345] width 64 height 9
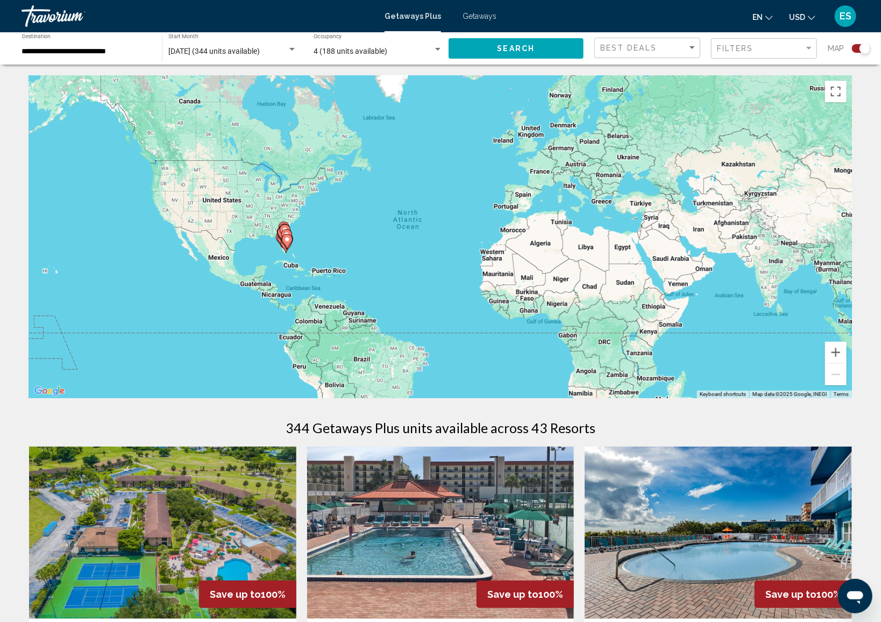
click at [286, 247] on gmp-advanced-marker "Main content" at bounding box center [287, 241] width 11 height 16
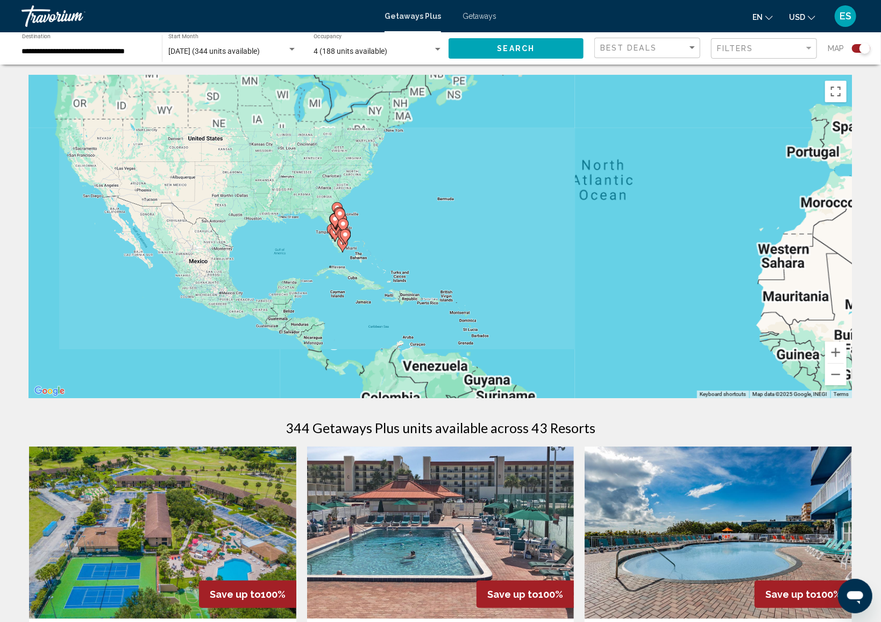
click at [286, 247] on div "To activate drag with keyboard, press Alt + Enter. Once in keyboard drag state,…" at bounding box center [440, 236] width 823 height 323
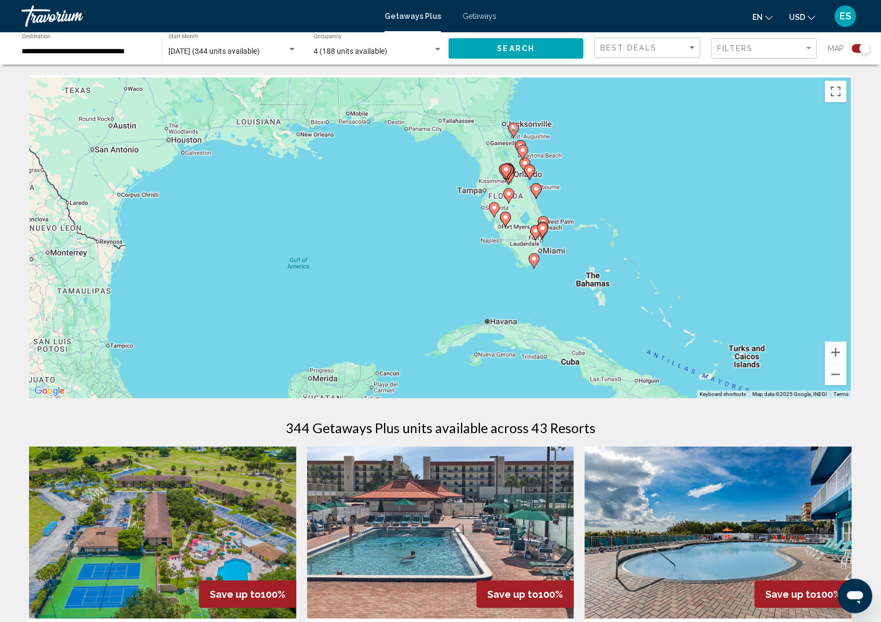
drag, startPoint x: 602, startPoint y: 237, endPoint x: 497, endPoint y: 272, distance: 110.6
click at [497, 272] on div "To activate drag with keyboard, press Alt + Enter. Once in keyboard drag state,…" at bounding box center [440, 236] width 823 height 323
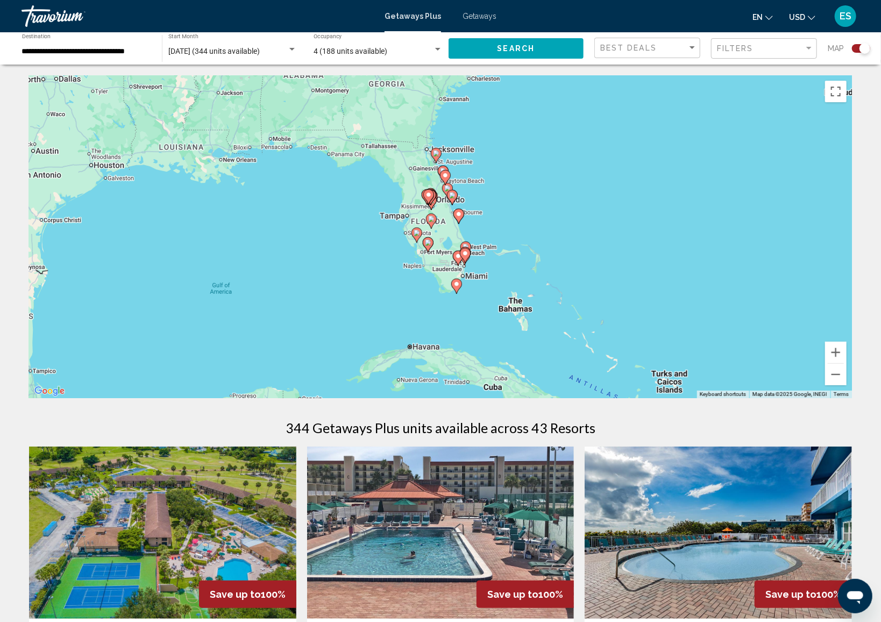
click at [478, 260] on div "To activate drag with keyboard, press Alt + Enter. Once in keyboard drag state,…" at bounding box center [440, 236] width 823 height 323
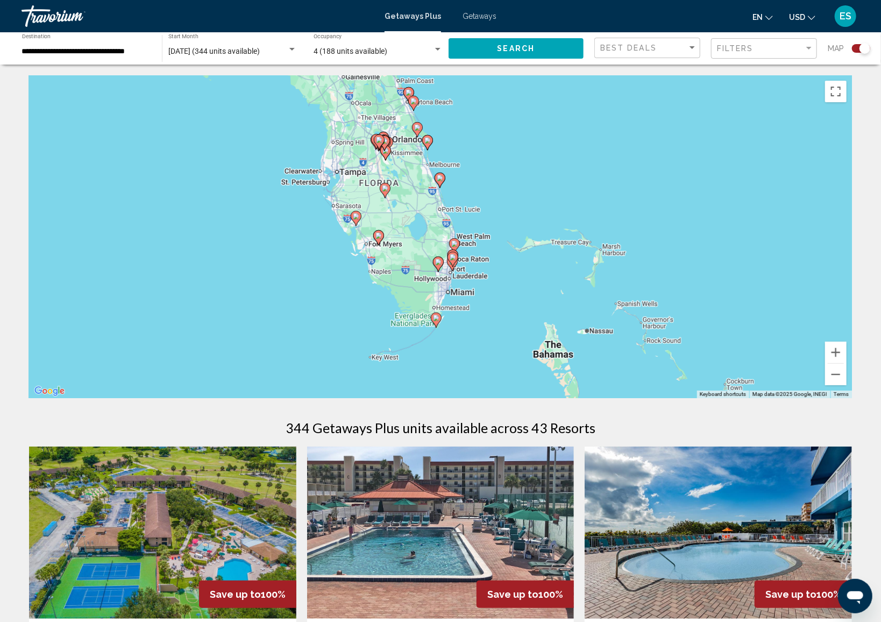
click at [478, 260] on div "To activate drag with keyboard, press Alt + Enter. Once in keyboard drag state,…" at bounding box center [440, 236] width 823 height 323
click at [453, 278] on div "To activate drag with keyboard, press Alt + Enter. Once in keyboard drag state,…" at bounding box center [440, 236] width 823 height 323
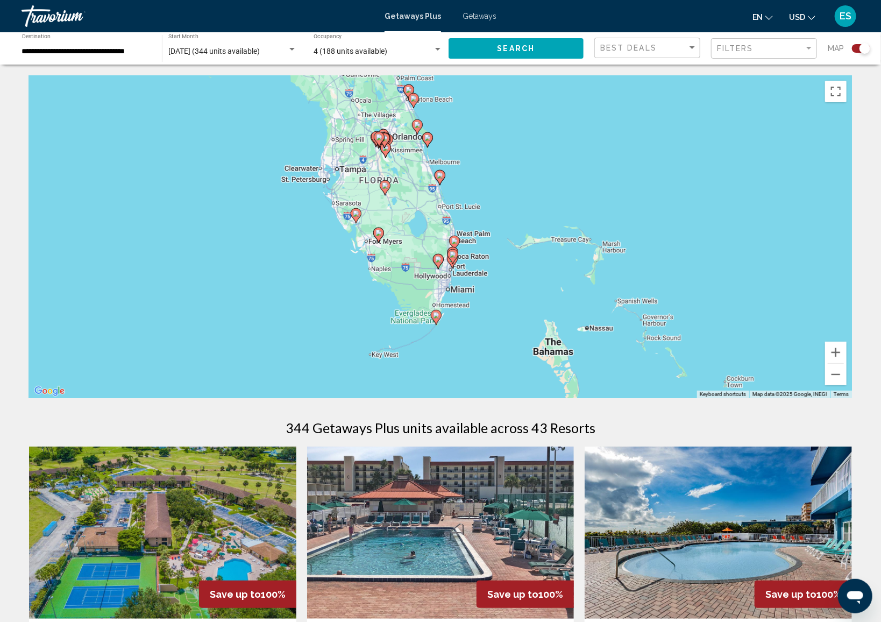
click at [454, 275] on div "To activate drag with keyboard, press Alt + Enter. Once in keyboard drag state,…" at bounding box center [440, 236] width 823 height 323
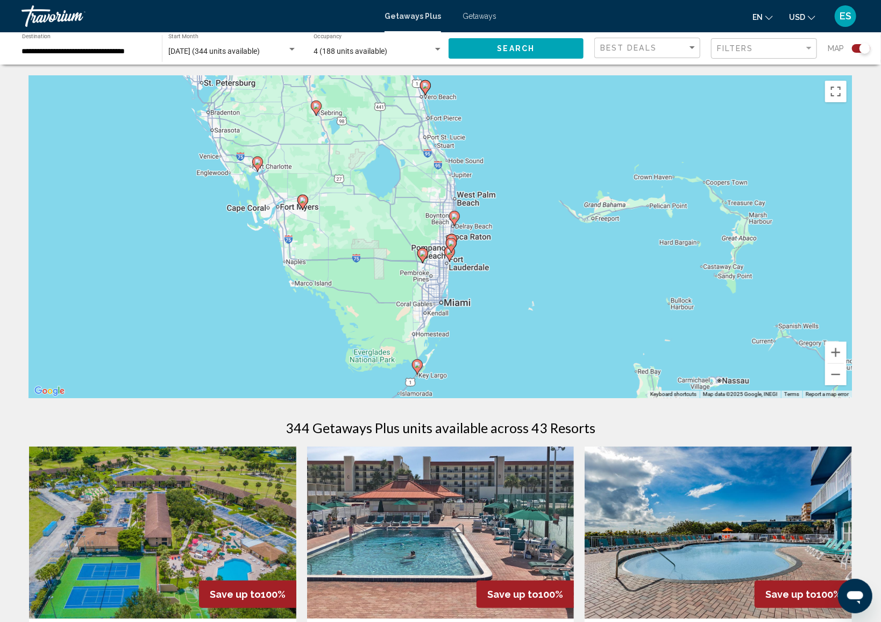
click at [465, 270] on div "To activate drag with keyboard, press Alt + Enter. Once in keyboard drag state,…" at bounding box center [440, 236] width 823 height 323
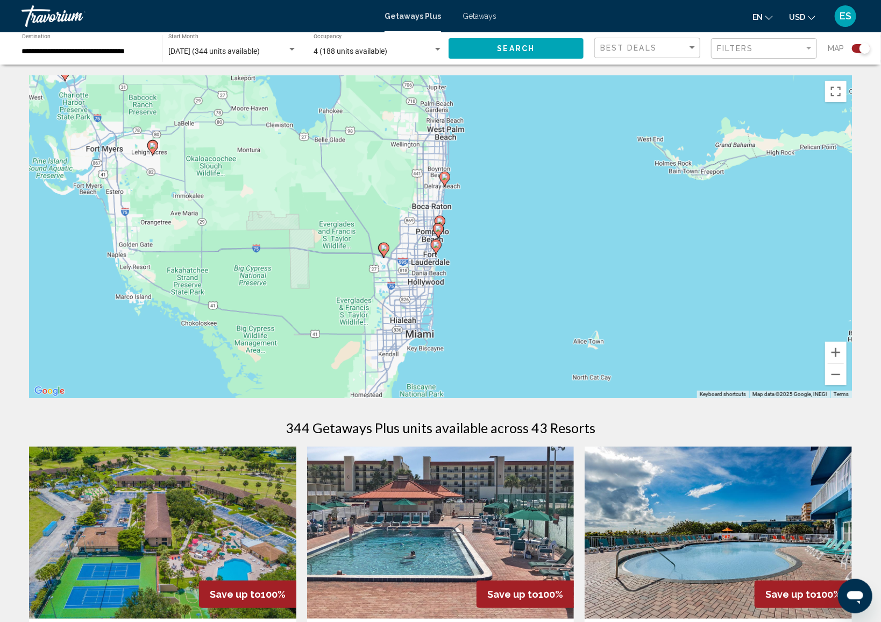
click at [465, 270] on div "To activate drag with keyboard, press Alt + Enter. Once in keyboard drag state,…" at bounding box center [440, 236] width 823 height 323
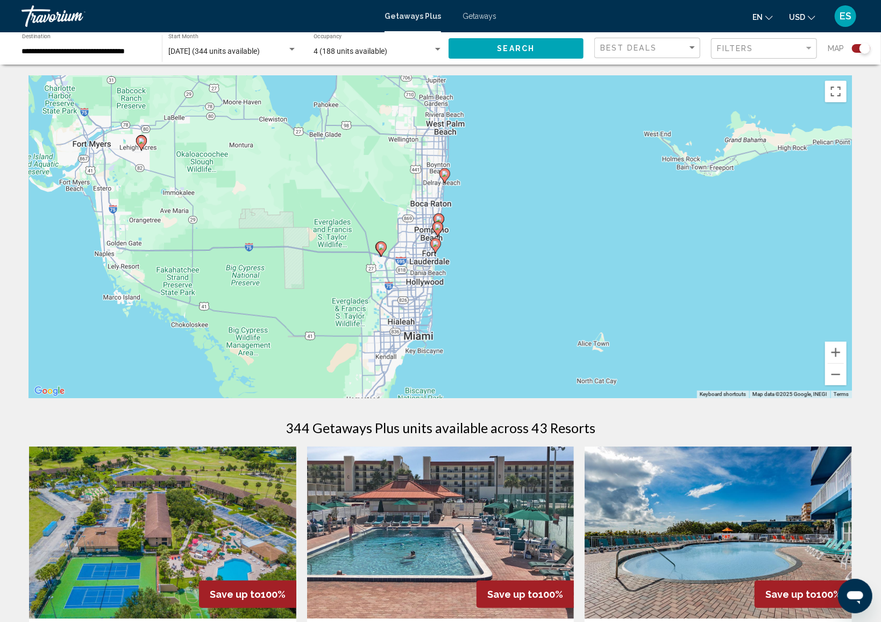
click at [465, 269] on div "To activate drag with keyboard, press Alt + Enter. Once in keyboard drag state,…" at bounding box center [440, 236] width 823 height 323
click at [465, 268] on div "To activate drag with keyboard, press Alt + Enter. Once in keyboard drag state,…" at bounding box center [440, 236] width 823 height 323
click at [459, 257] on div "To activate drag with keyboard, press Alt + Enter. Once in keyboard drag state,…" at bounding box center [440, 236] width 823 height 323
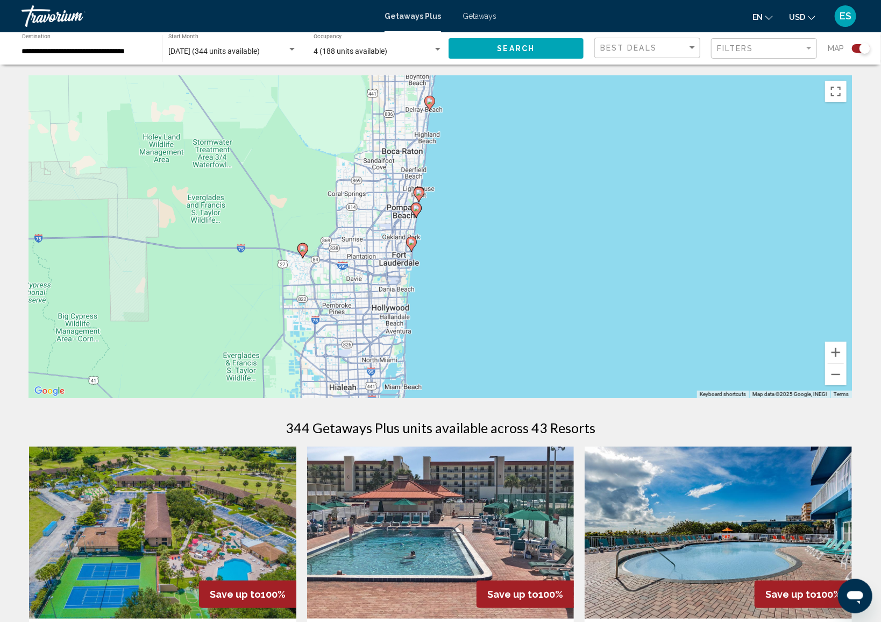
click at [412, 245] on icon "Main content" at bounding box center [412, 244] width 10 height 14
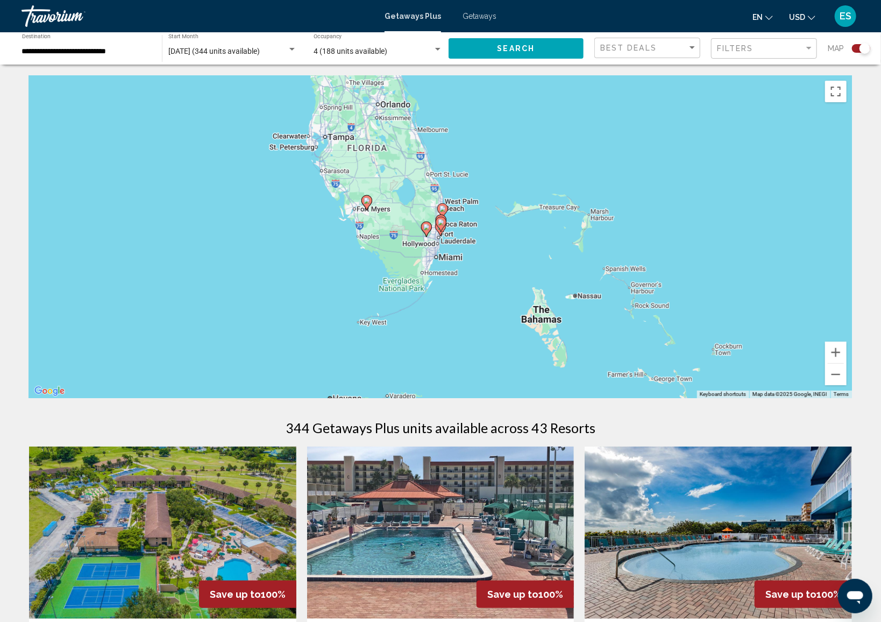
click at [440, 231] on gmp-advanced-marker "Main content" at bounding box center [441, 224] width 11 height 16
type input "**********"
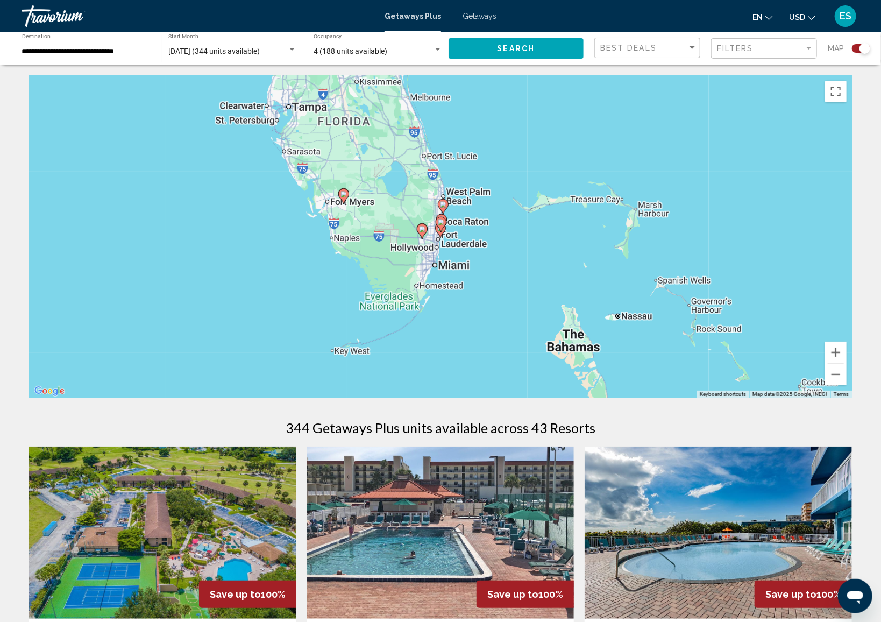
click at [440, 231] on gmp-advanced-marker "Main content" at bounding box center [441, 224] width 11 height 16
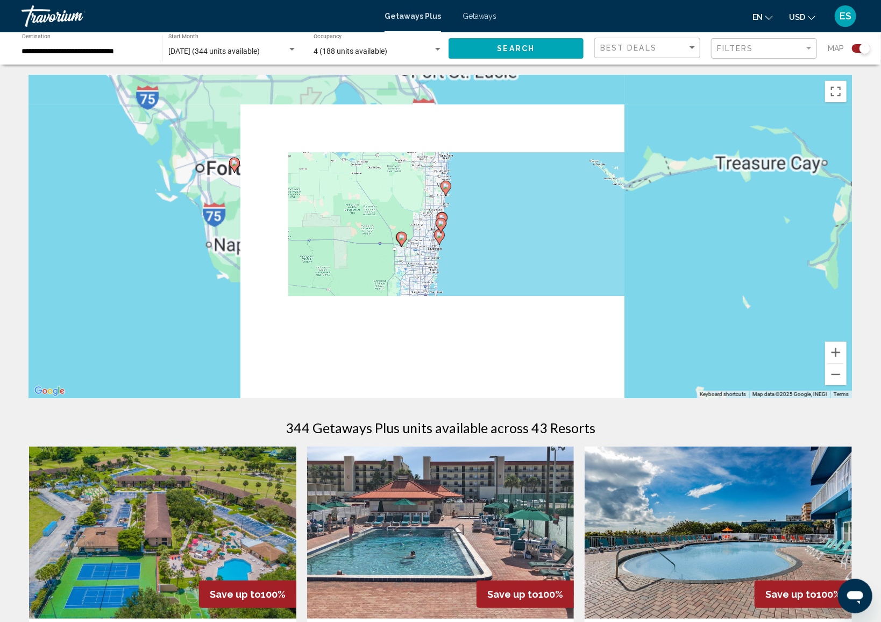
click at [440, 231] on gmp-advanced-marker "Main content" at bounding box center [441, 225] width 11 height 16
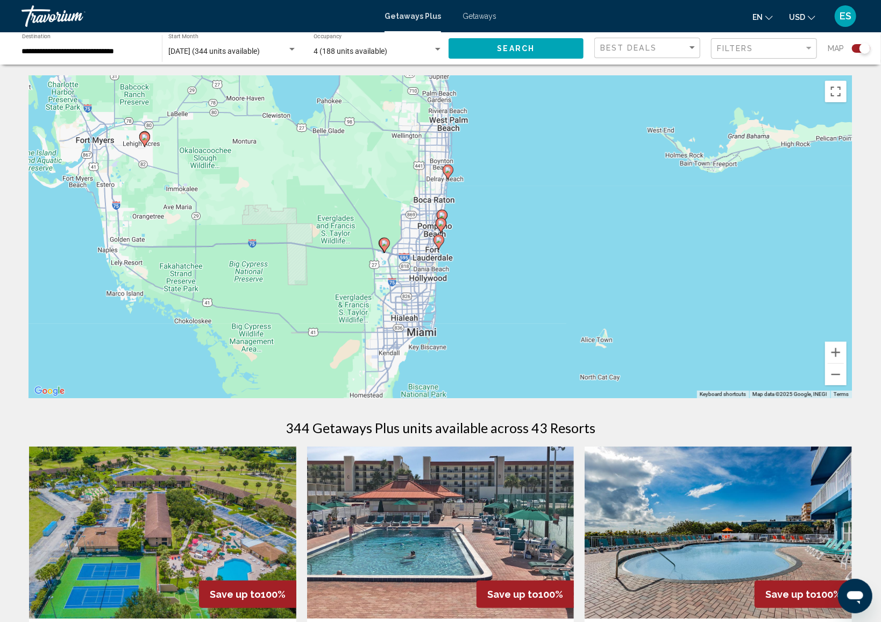
drag, startPoint x: 440, startPoint y: 231, endPoint x: 437, endPoint y: 241, distance: 9.9
click at [437, 241] on image "Main content" at bounding box center [439, 240] width 6 height 6
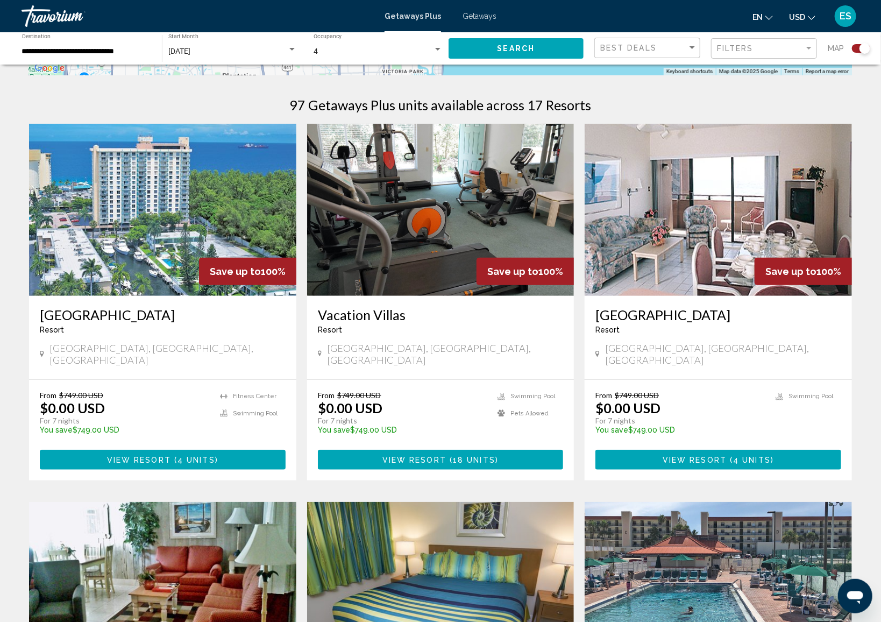
scroll to position [108, 0]
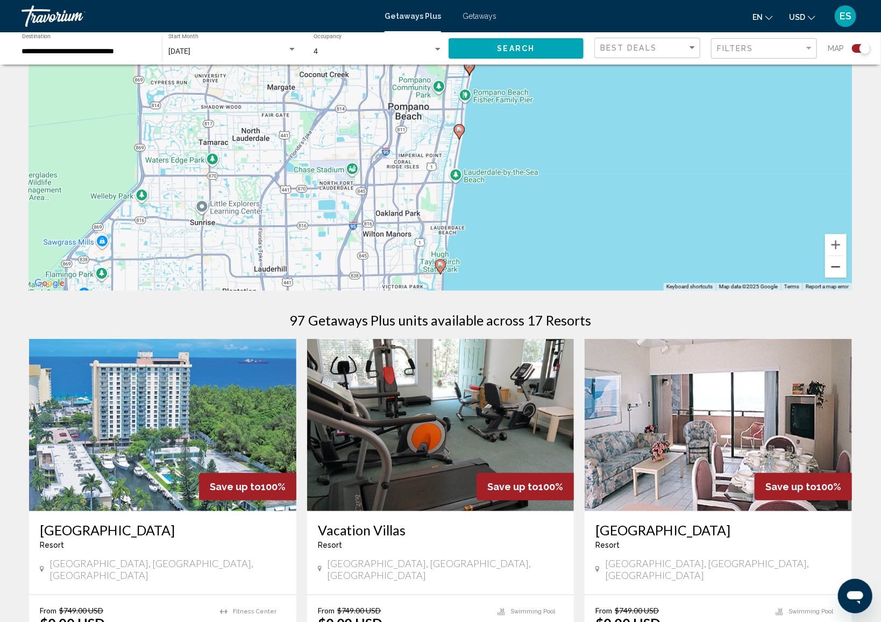
click at [834, 266] on button "Zoom out" at bounding box center [836, 267] width 22 height 22
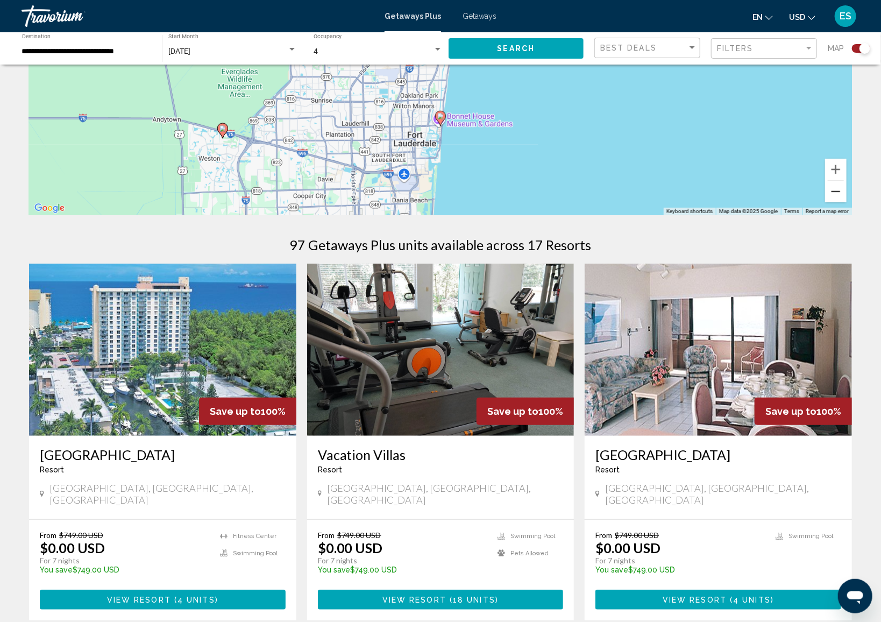
scroll to position [215, 0]
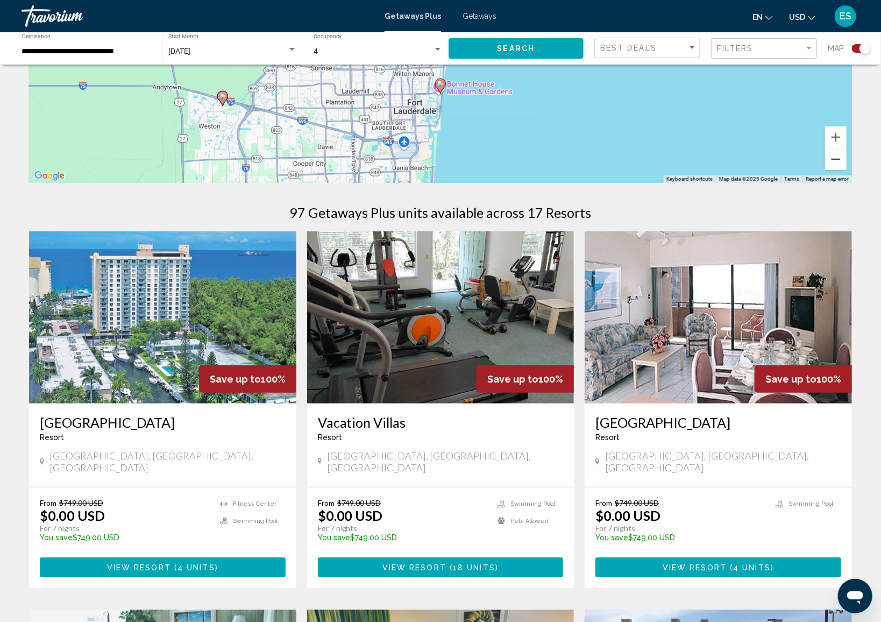
click at [830, 162] on button "Zoom out" at bounding box center [836, 159] width 22 height 22
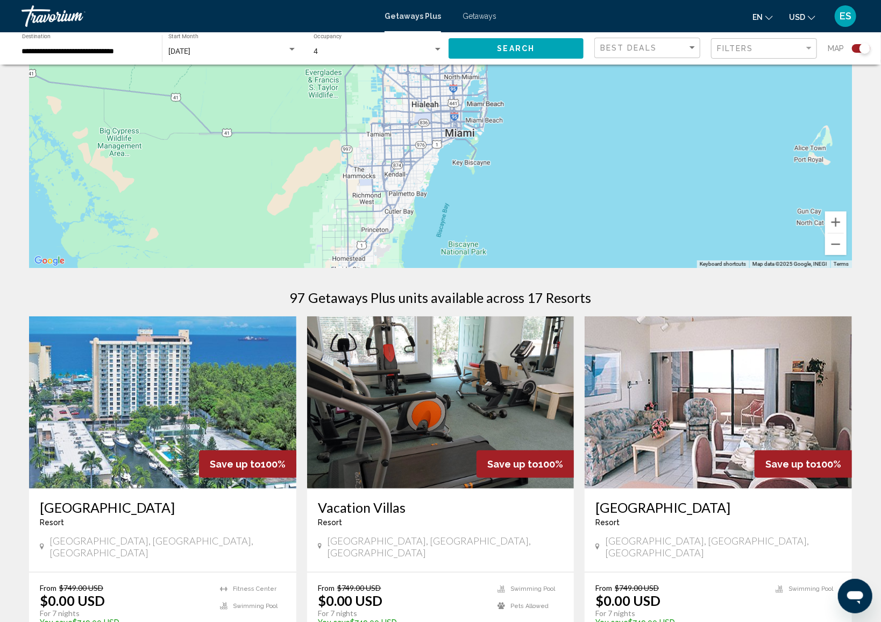
scroll to position [0, 0]
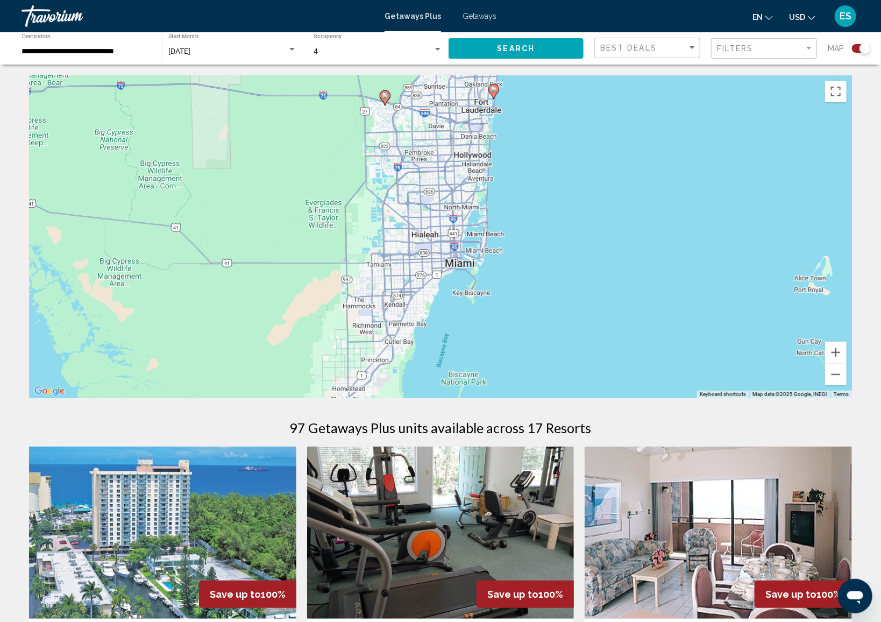
drag, startPoint x: 572, startPoint y: 129, endPoint x: 594, endPoint y: 39, distance: 92.5
click at [616, 2] on div "**********" at bounding box center [440, 311] width 881 height 622
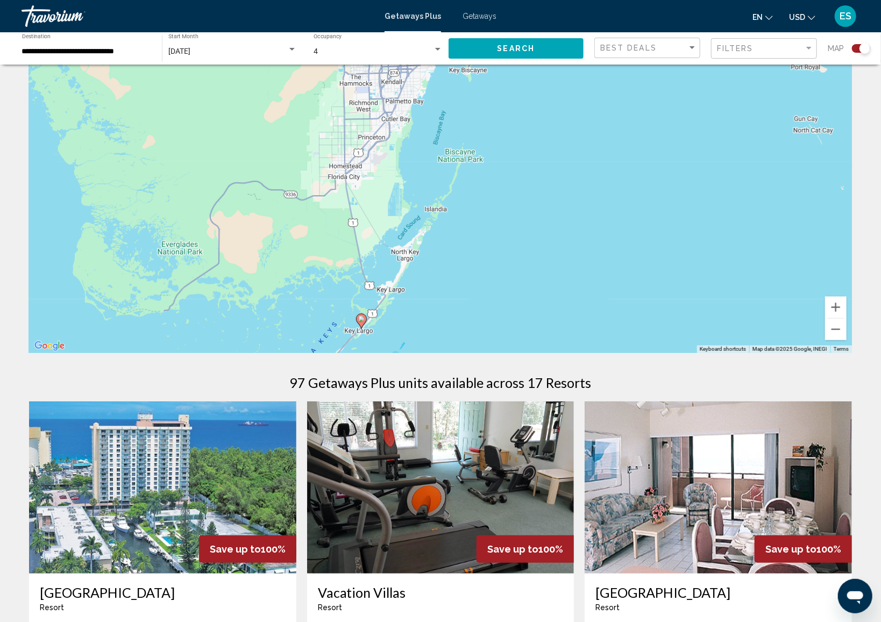
scroll to position [54, 0]
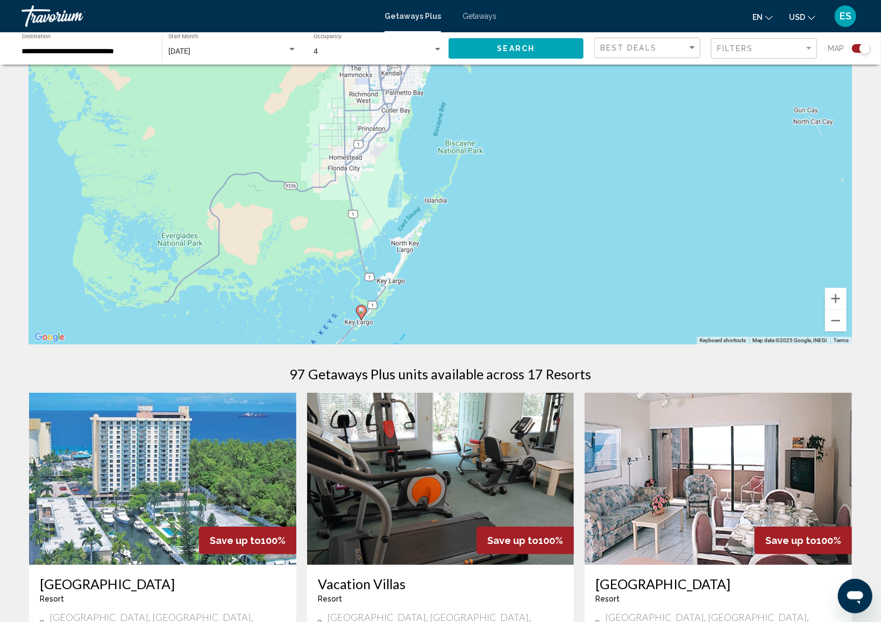
click at [363, 313] on image "Main content" at bounding box center [361, 310] width 6 height 6
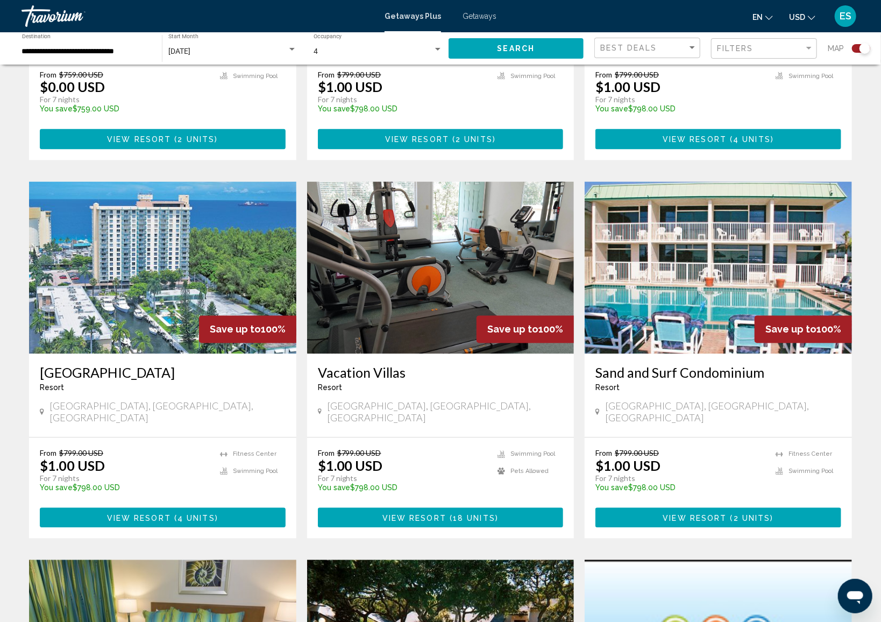
scroll to position [1022, 0]
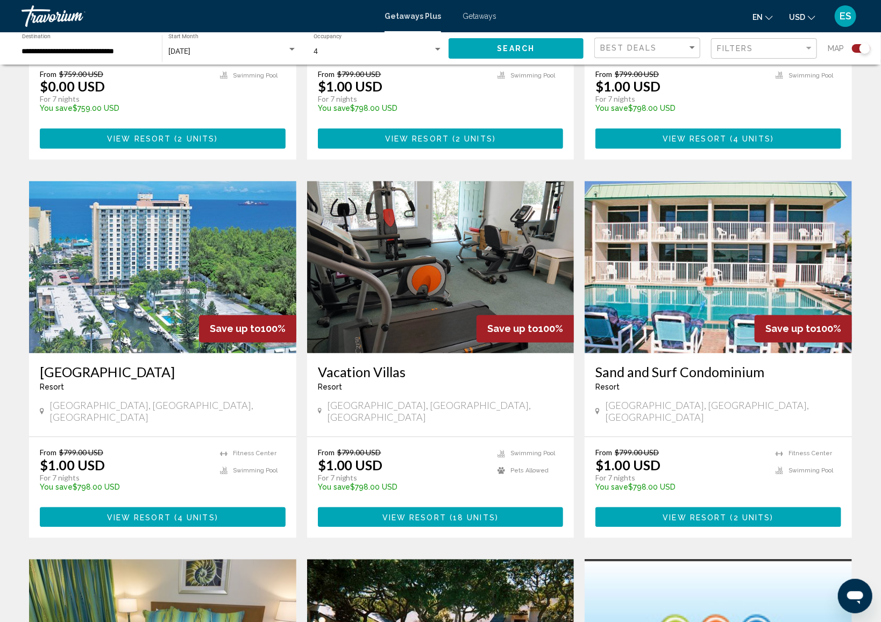
click at [71, 364] on h3 "Fort Lauderdale Beach Resort" at bounding box center [163, 372] width 246 height 16
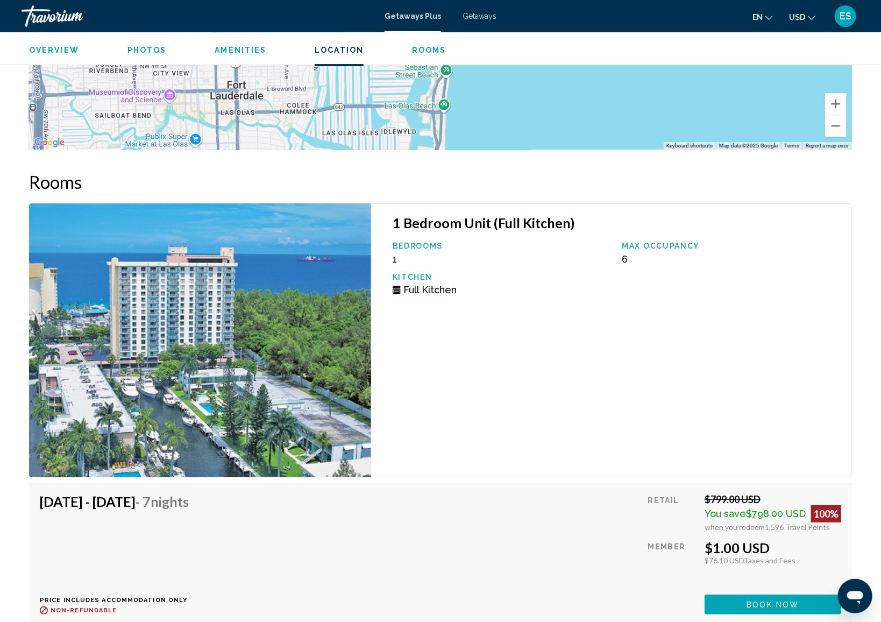
scroll to position [1937, 0]
click at [220, 348] on img "Main content" at bounding box center [200, 340] width 342 height 274
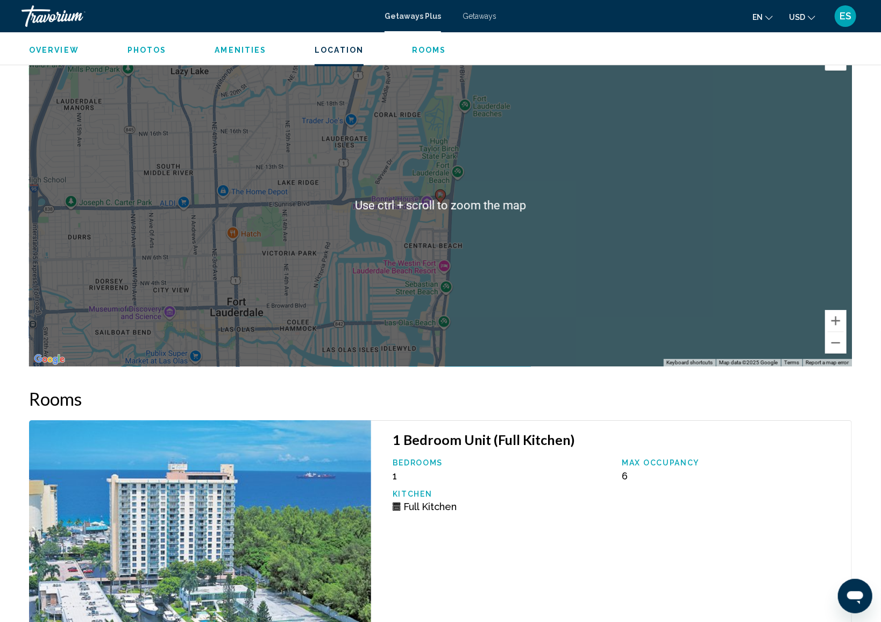
scroll to position [1722, 0]
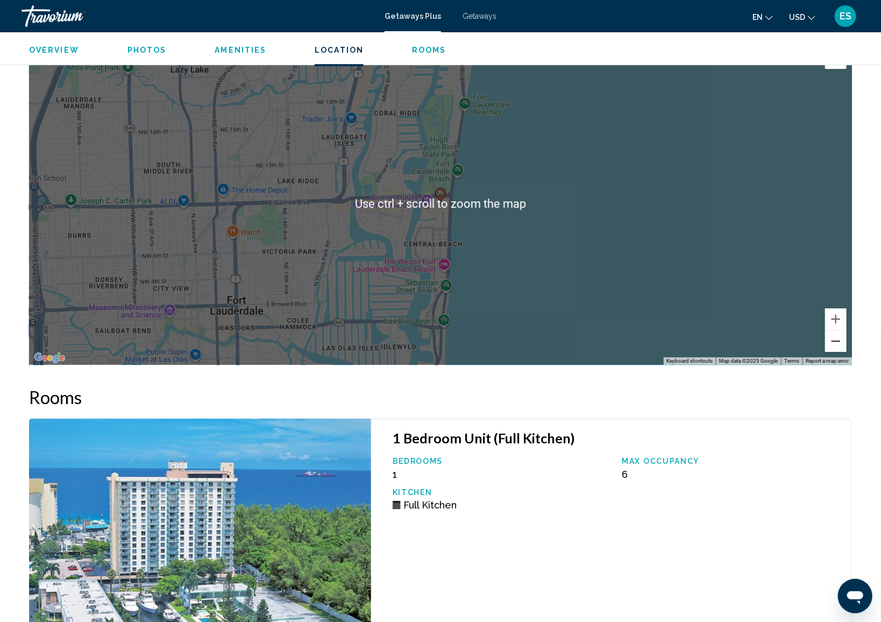
click at [837, 337] on button "Zoom out" at bounding box center [836, 341] width 22 height 22
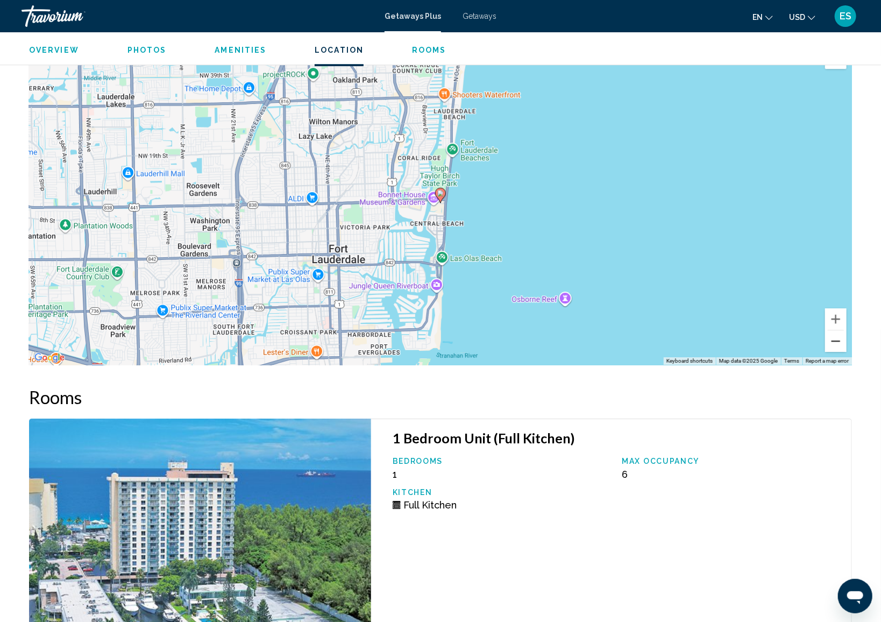
click at [839, 338] on button "Zoom out" at bounding box center [836, 341] width 22 height 22
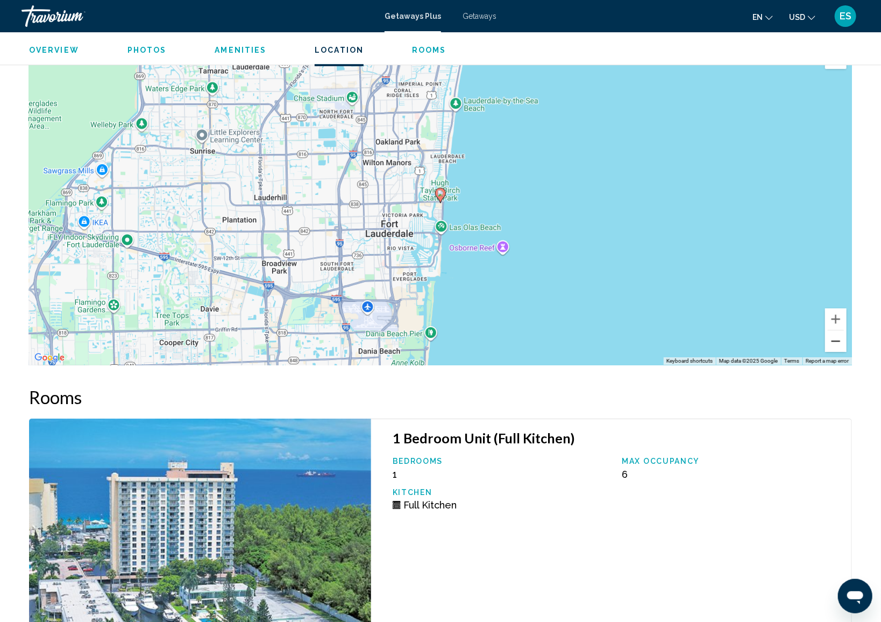
click at [839, 338] on button "Zoom out" at bounding box center [836, 341] width 22 height 22
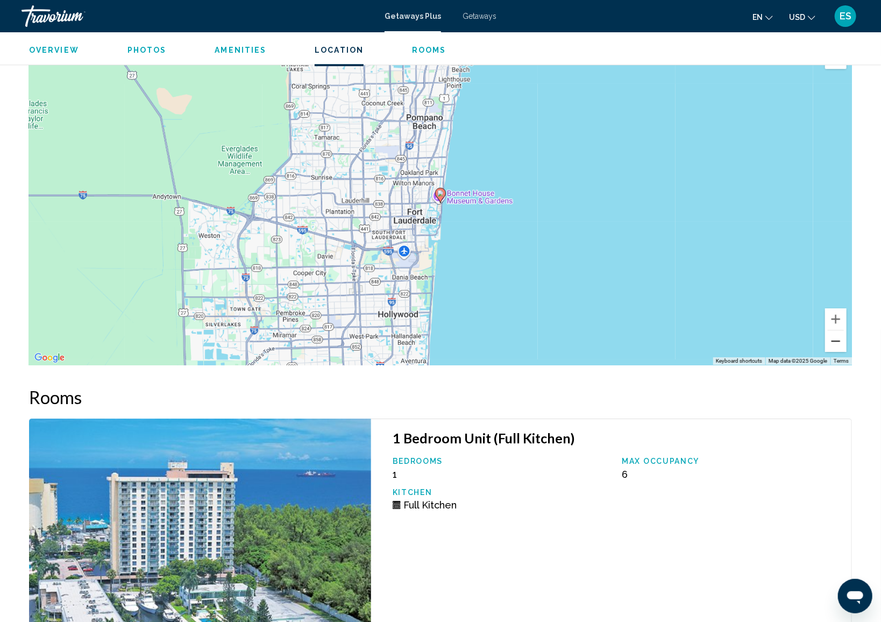
click at [839, 338] on button "Zoom out" at bounding box center [836, 341] width 22 height 22
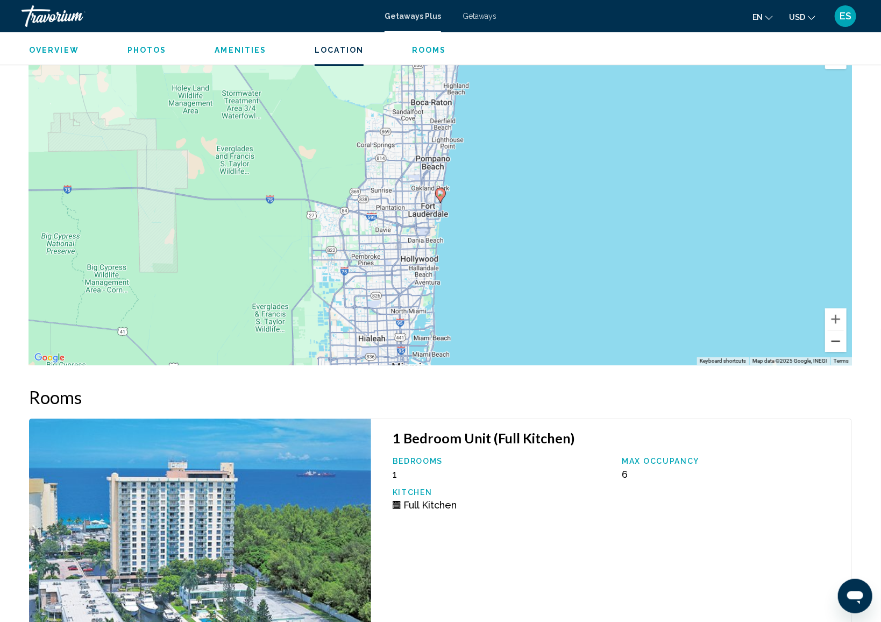
click at [835, 343] on button "Zoom out" at bounding box center [836, 341] width 22 height 22
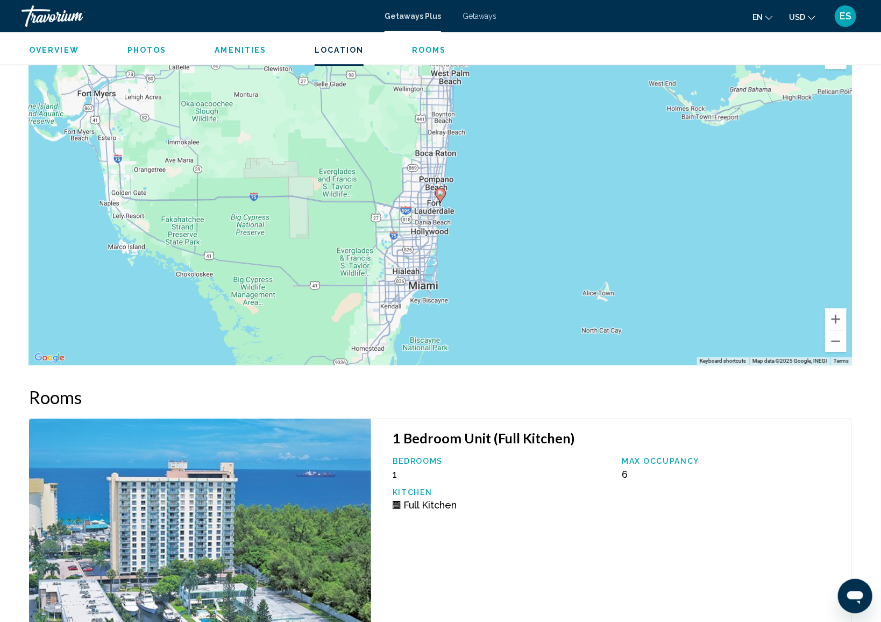
click at [441, 194] on image "Main content" at bounding box center [440, 193] width 6 height 6
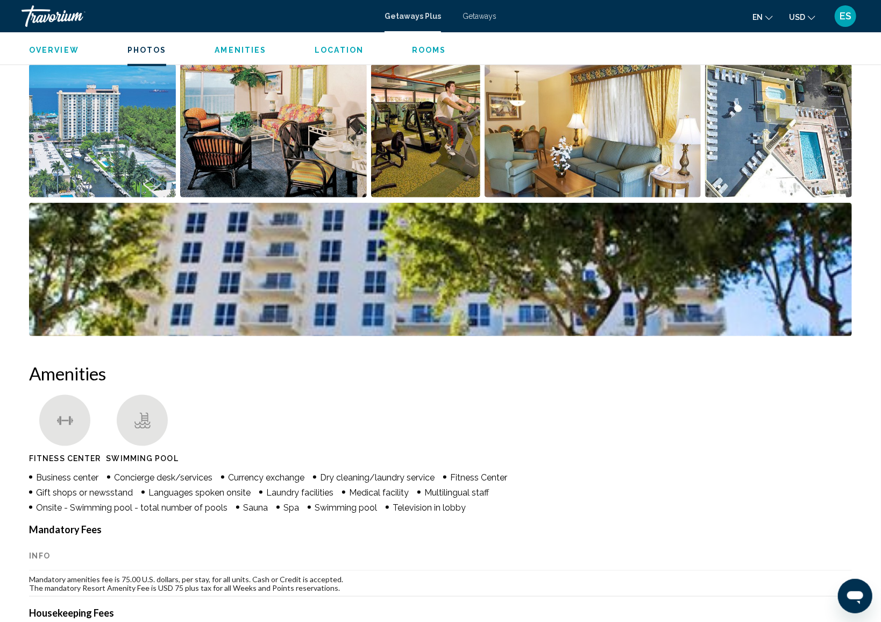
scroll to position [484, 0]
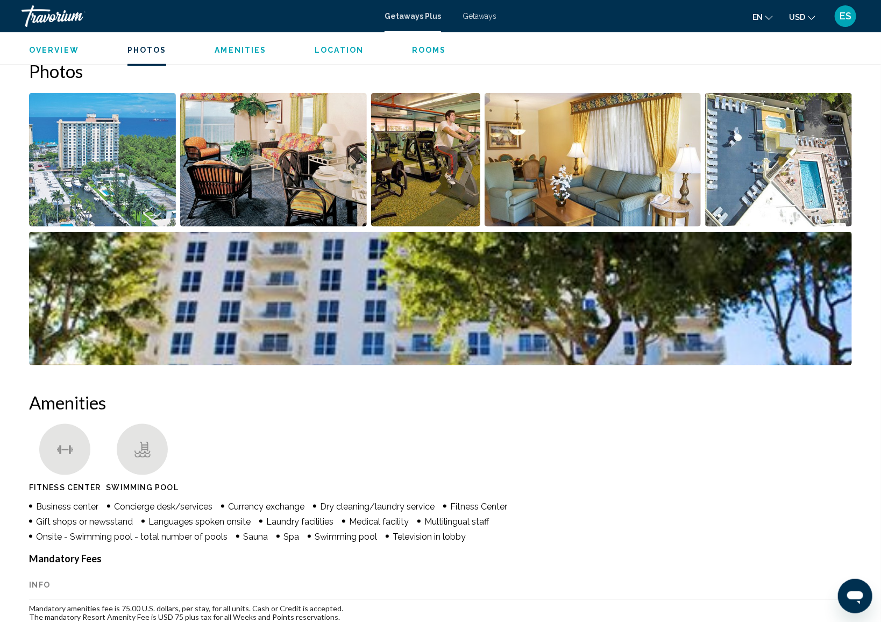
click at [68, 47] on span "Overview" at bounding box center [54, 50] width 50 height 9
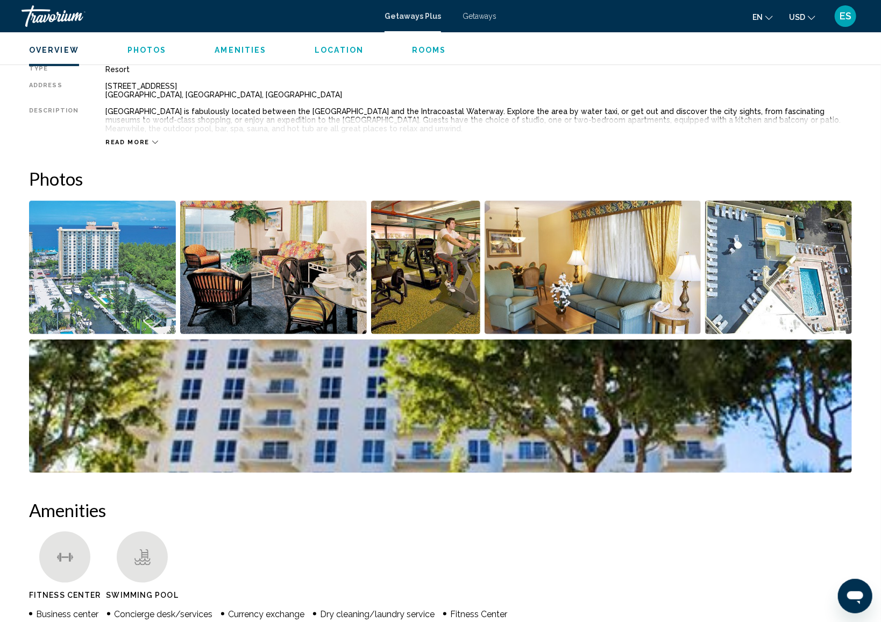
scroll to position [344, 0]
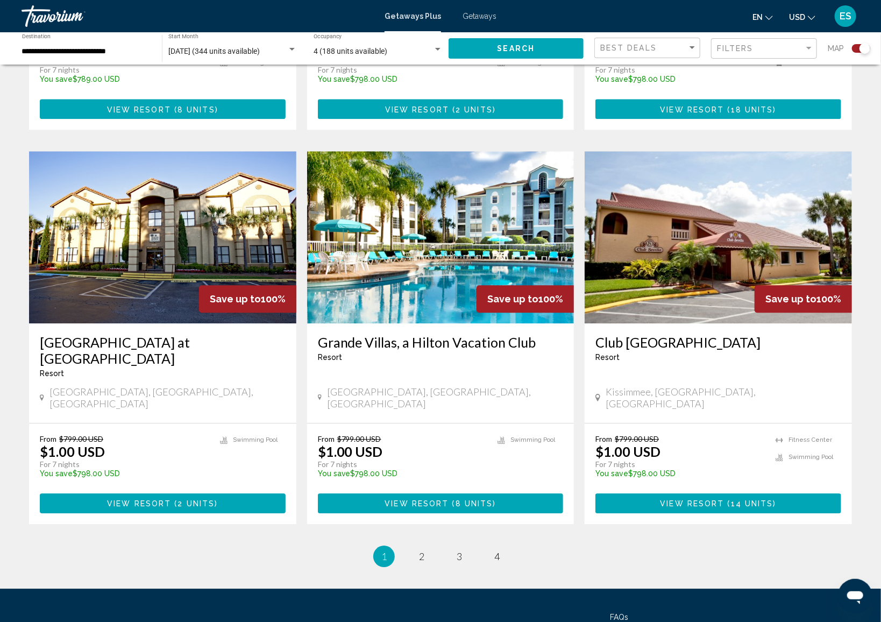
scroll to position [1463, 0]
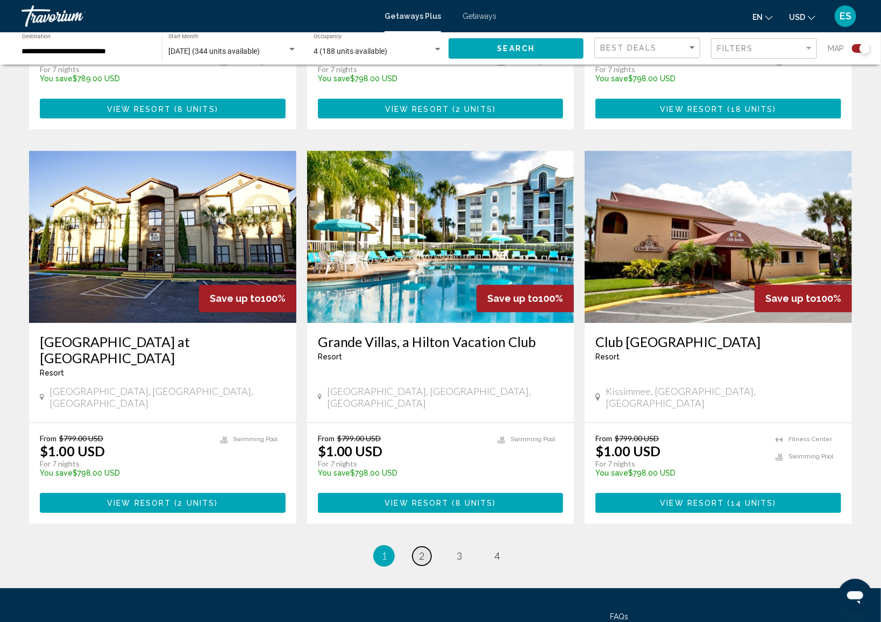
click at [422, 550] on span "2" at bounding box center [421, 556] width 5 height 12
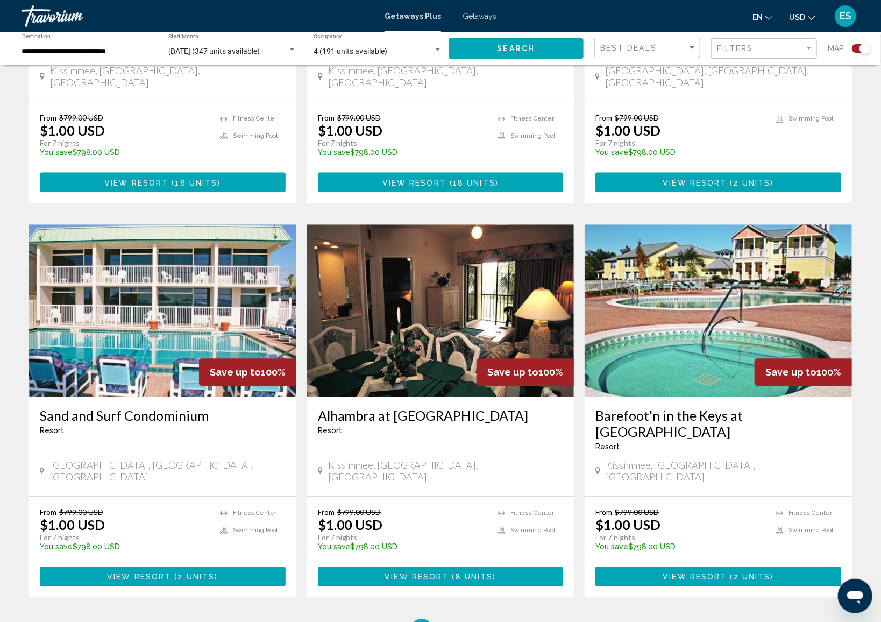
scroll to position [1399, 0]
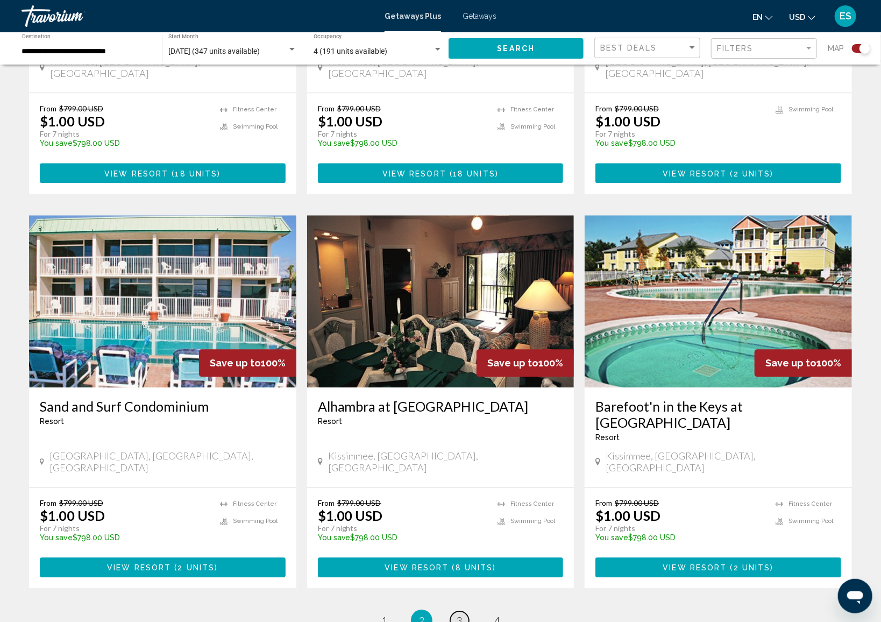
click at [462, 614] on span "3" at bounding box center [459, 620] width 5 height 12
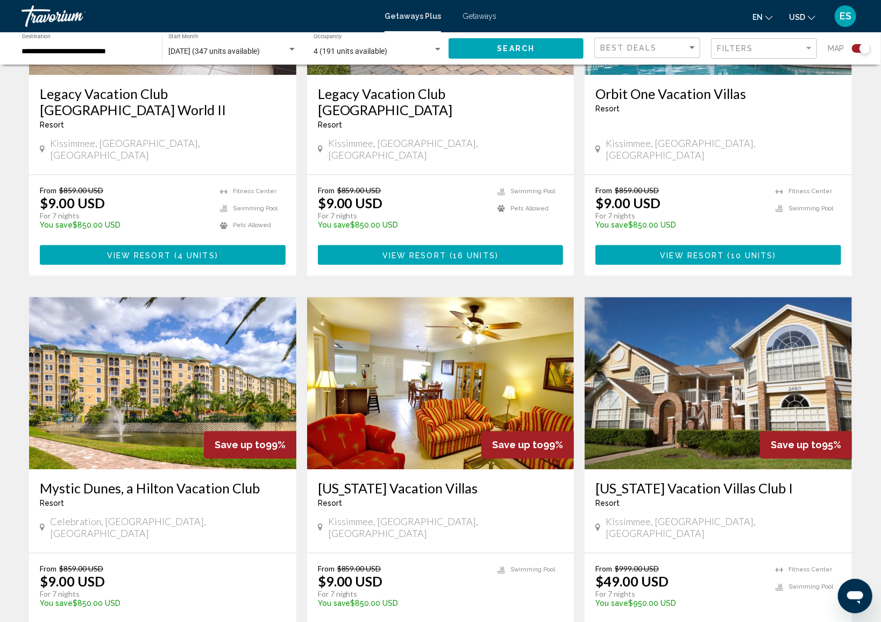
scroll to position [1453, 0]
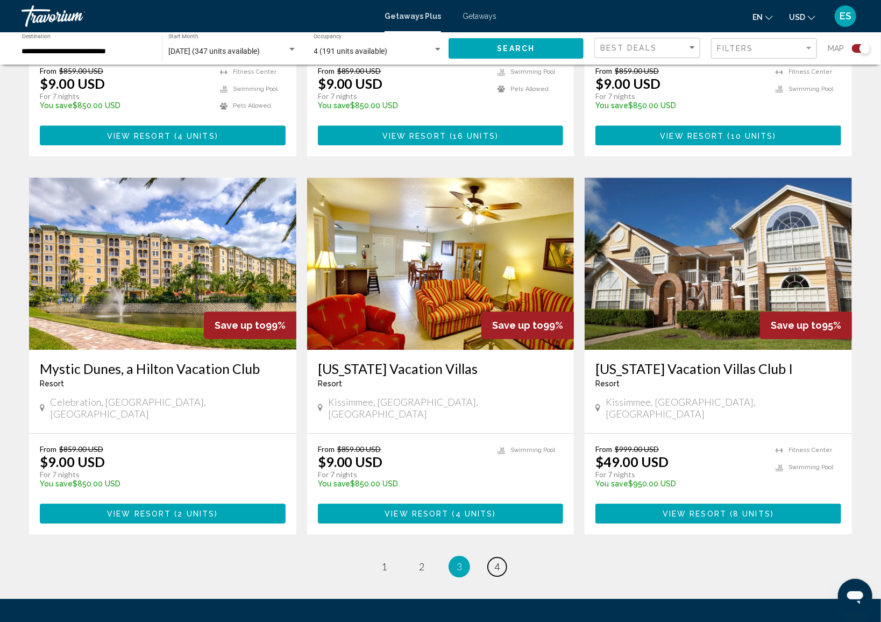
click at [497, 561] on span "4" at bounding box center [496, 567] width 5 height 12
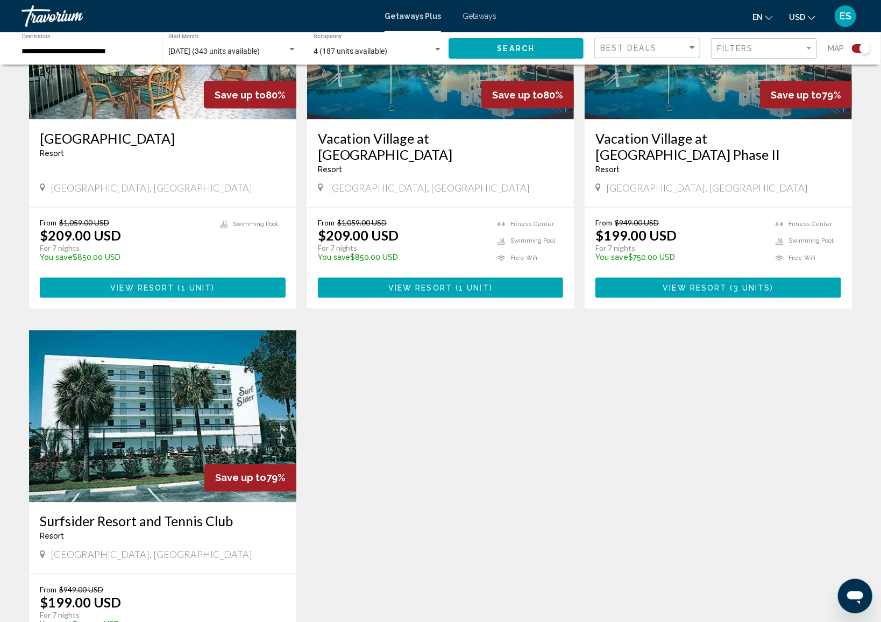
scroll to position [915, 0]
